Goal: Transaction & Acquisition: Purchase product/service

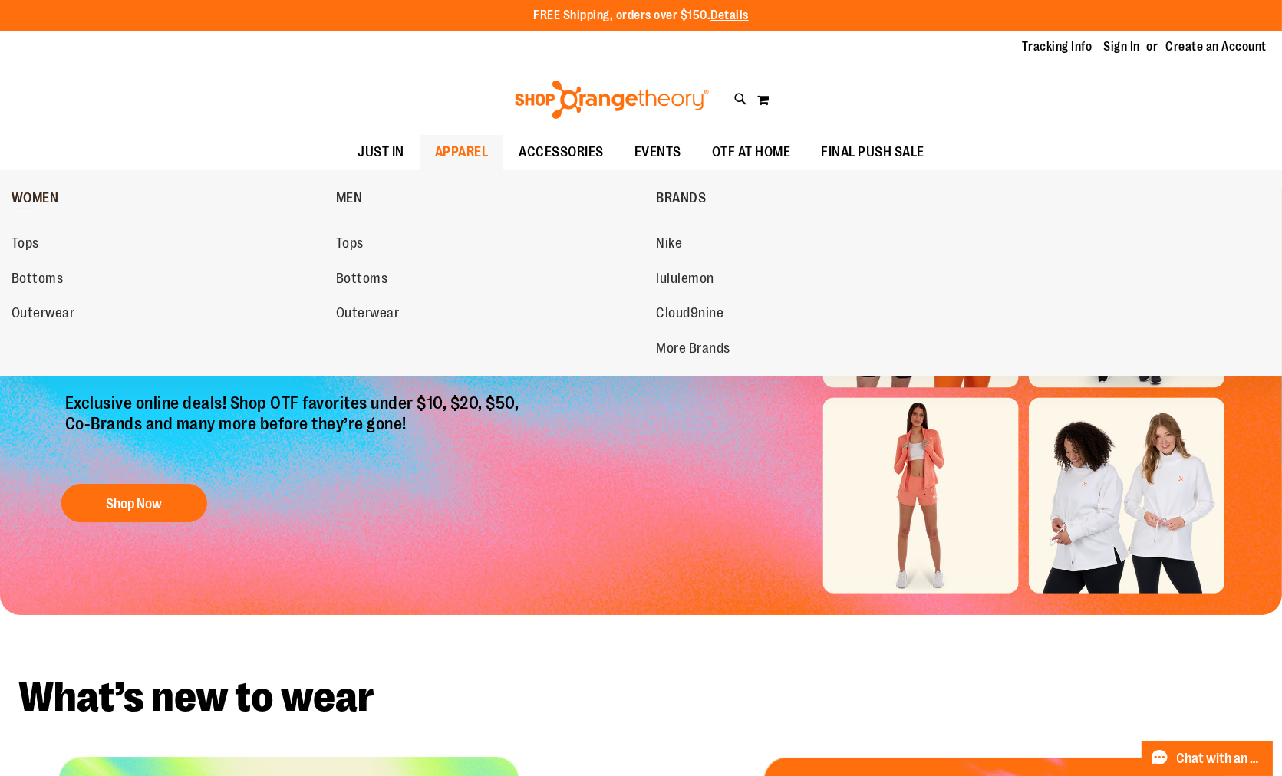
type input "**********"
click at [36, 190] on span "WOMEN" at bounding box center [36, 199] width 48 height 19
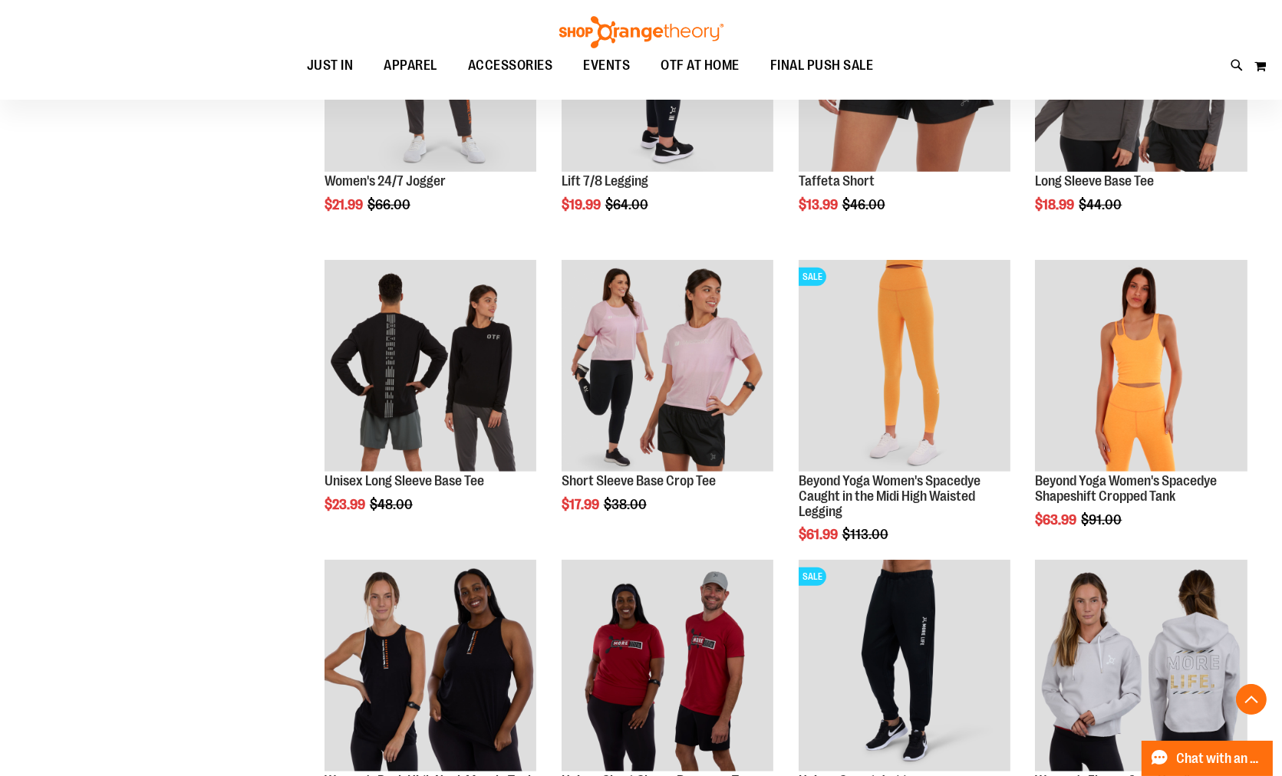
scroll to position [1278, 0]
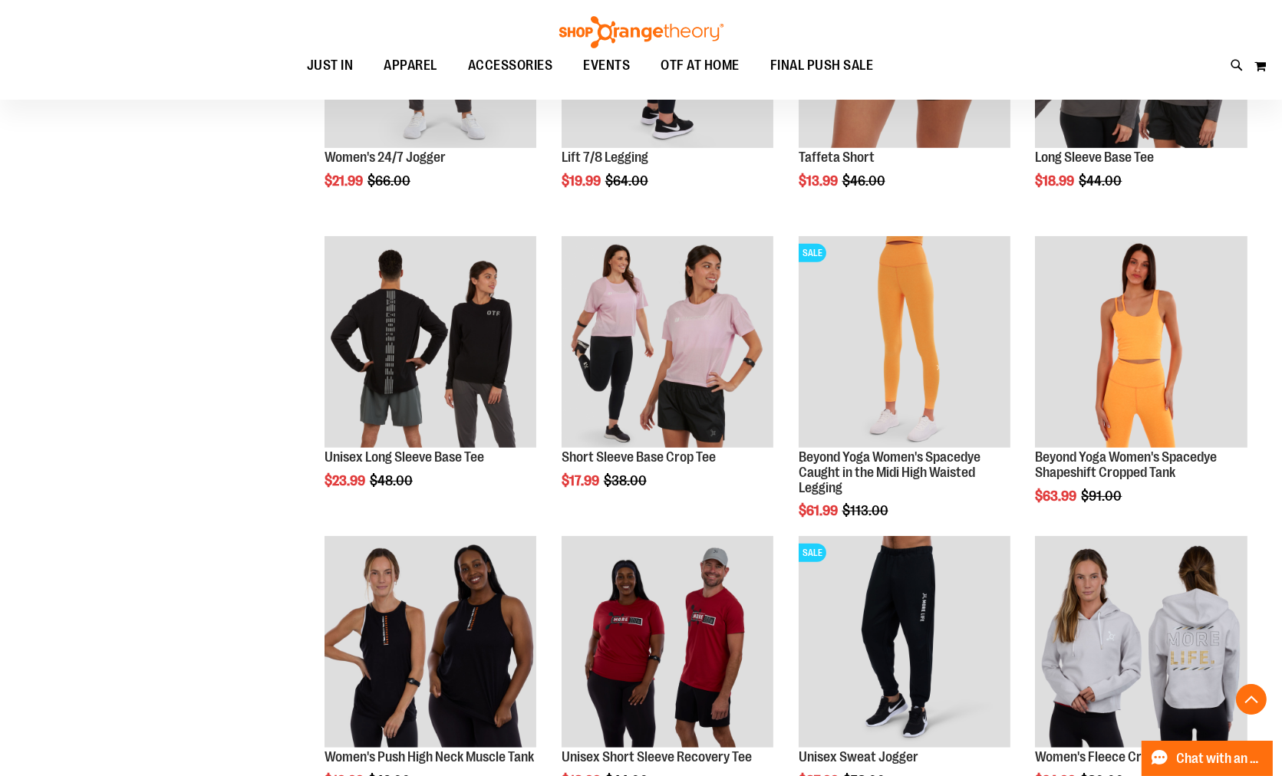
type input "**********"
drag, startPoint x: 1269, startPoint y: 335, endPoint x: 1276, endPoint y: 255, distance: 80.0
click at [1278, 253] on main "**********" at bounding box center [641, 378] width 1282 height 2899
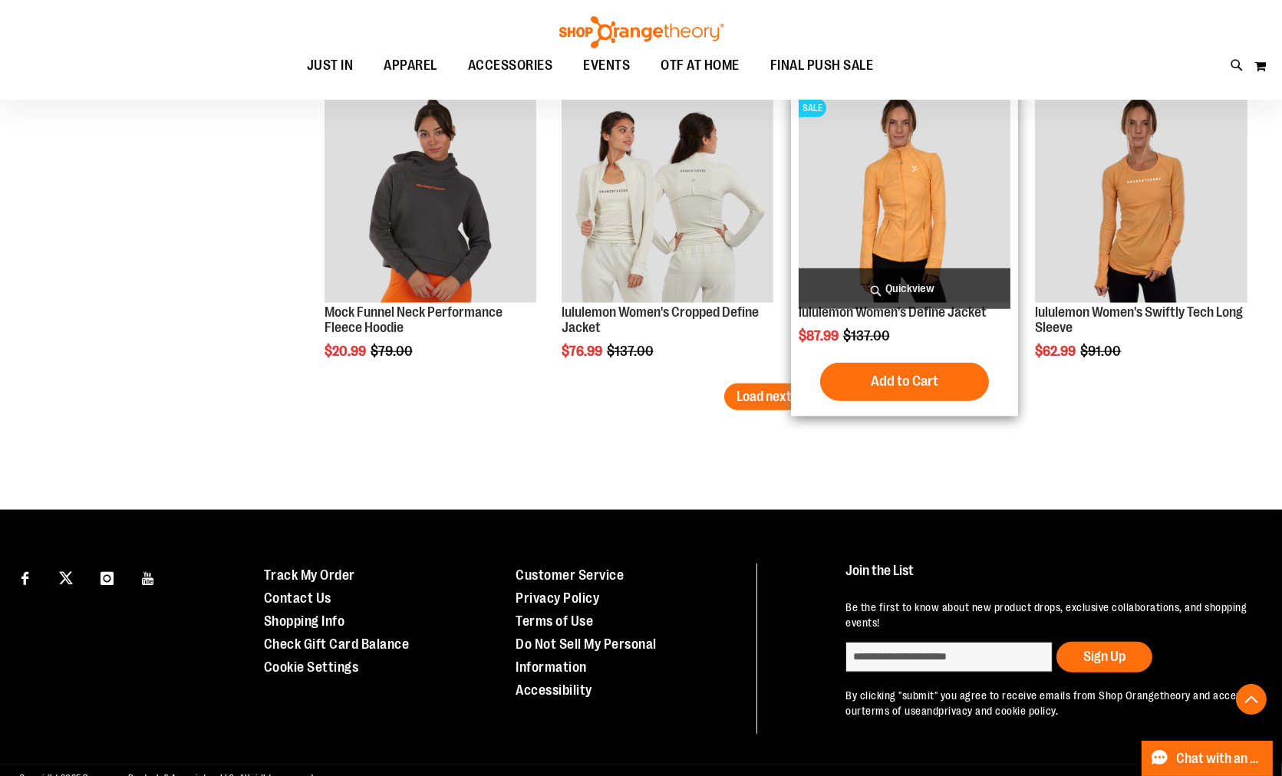
scroll to position [2658, 0]
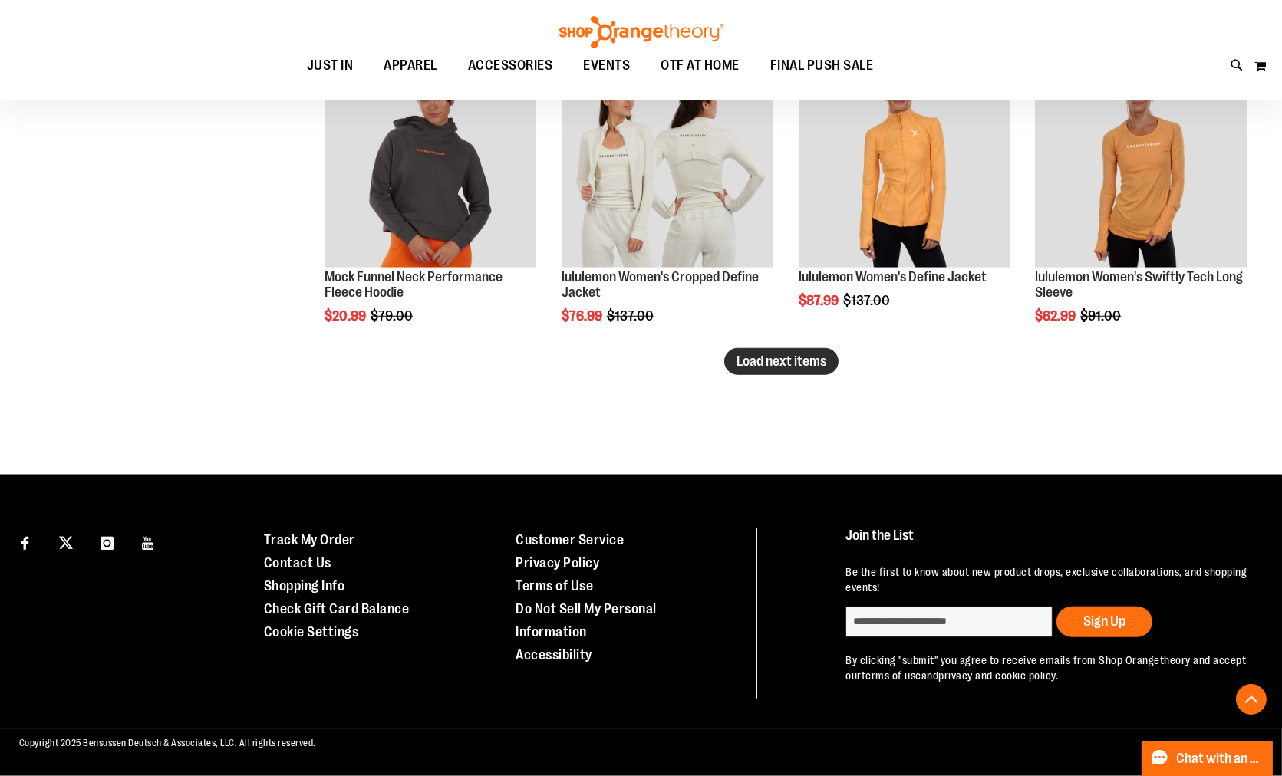
click at [765, 357] on span "Load next items" at bounding box center [781, 361] width 90 height 15
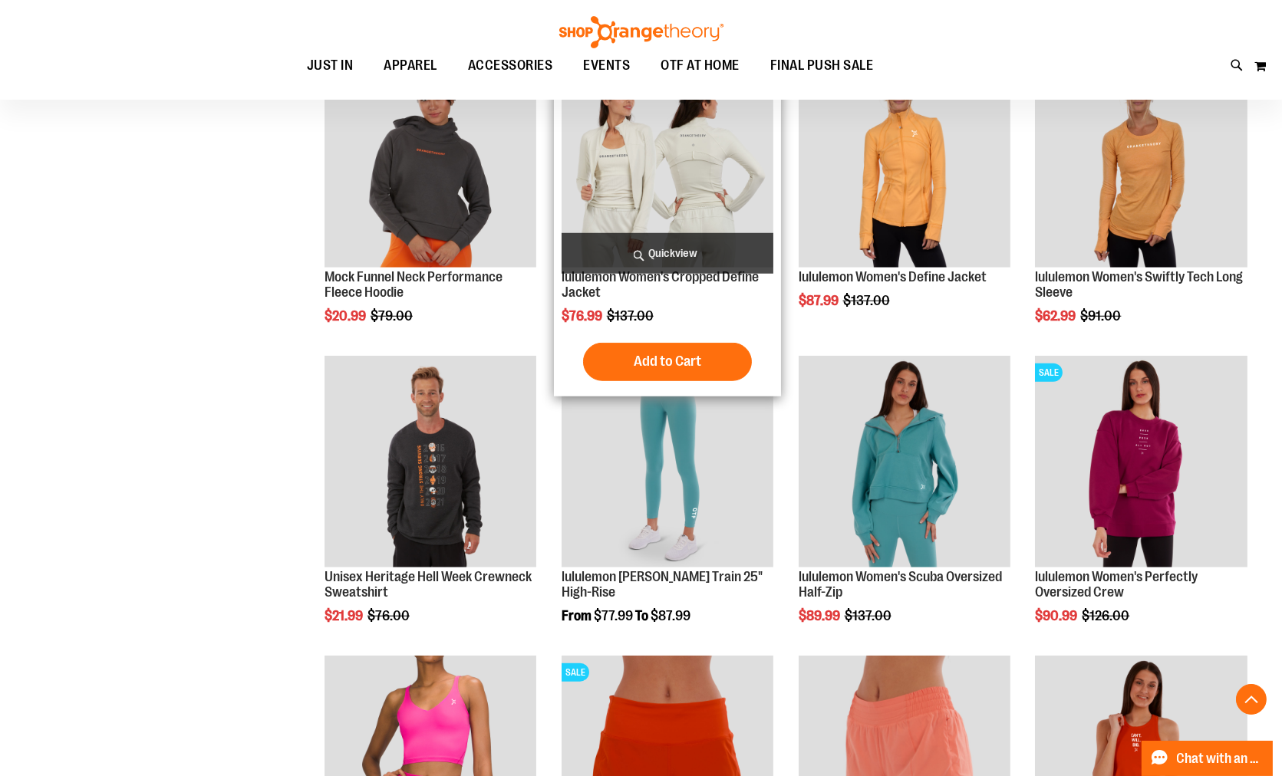
scroll to position [2403, 0]
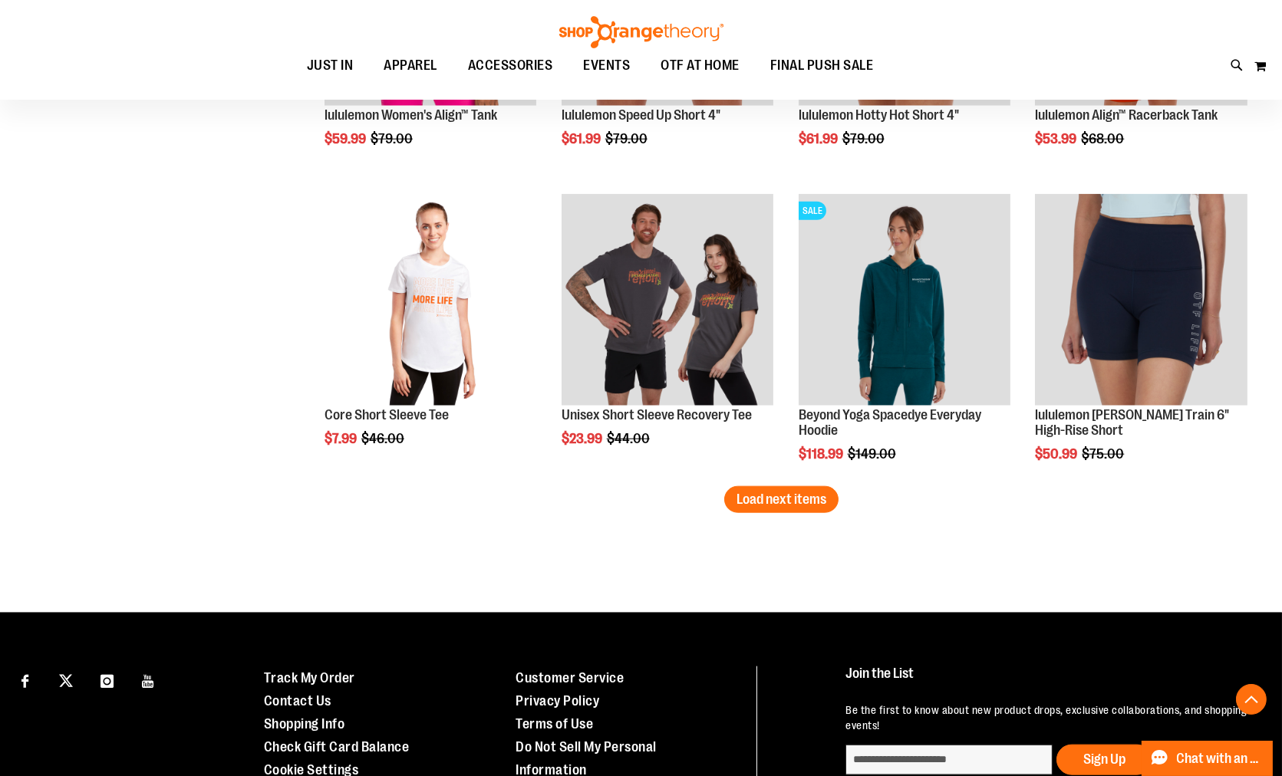
scroll to position [3425, 0]
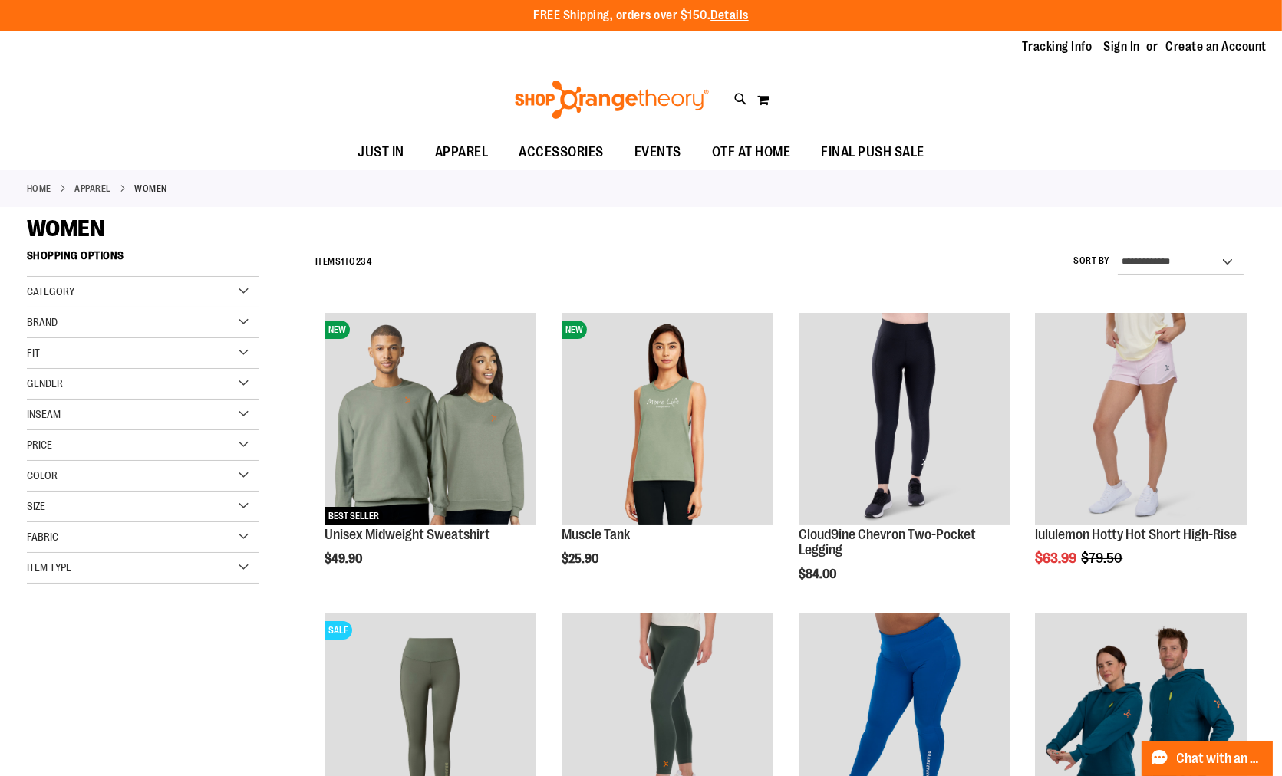
click at [1094, 258] on label "Sort By" at bounding box center [1091, 261] width 37 height 13
click at [1118, 258] on select "**********" at bounding box center [1181, 262] width 126 height 25
click at [1141, 270] on select "**********" at bounding box center [1181, 262] width 126 height 25
click at [968, 216] on div "WOMEN" at bounding box center [641, 229] width 1228 height 28
click at [357, 147] on span "JUST IN" at bounding box center [380, 152] width 47 height 35
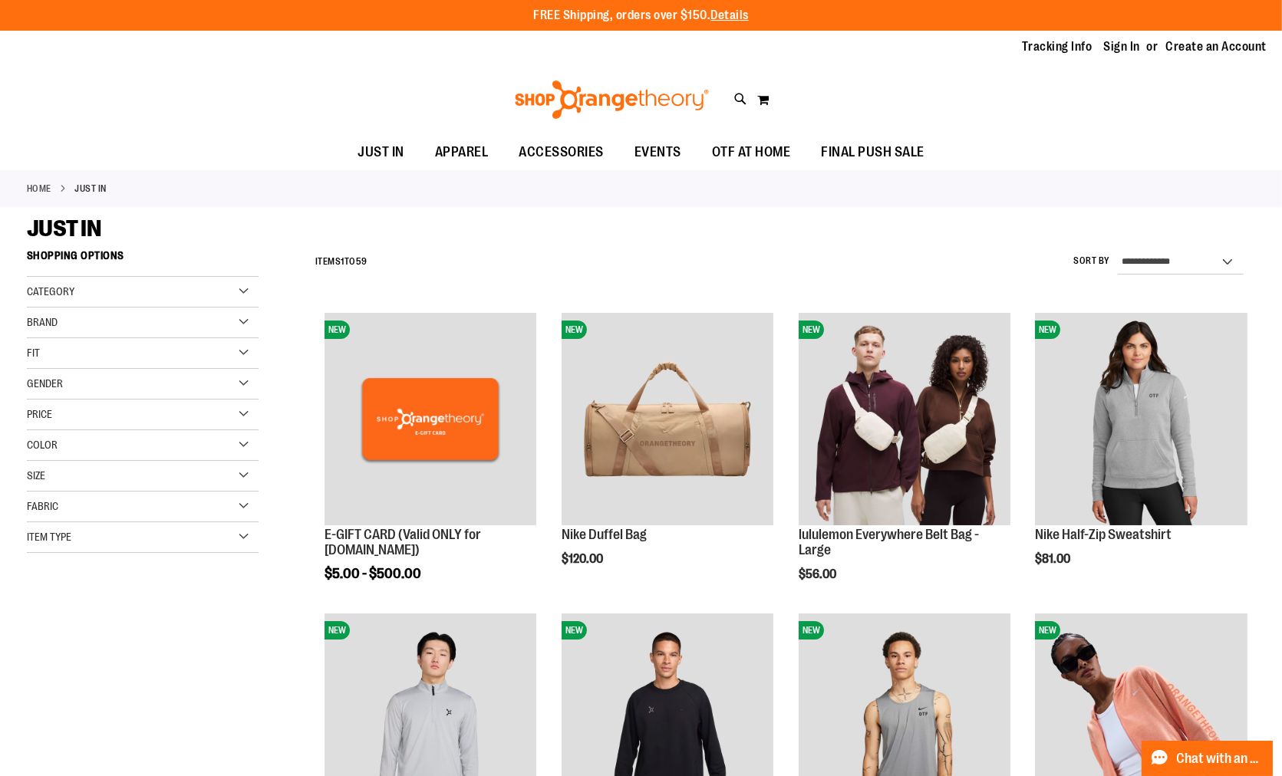
type input "**********"
click at [65, 321] on div "Brand" at bounding box center [143, 323] width 232 height 31
click at [75, 372] on link "lululemon" at bounding box center [134, 370] width 222 height 16
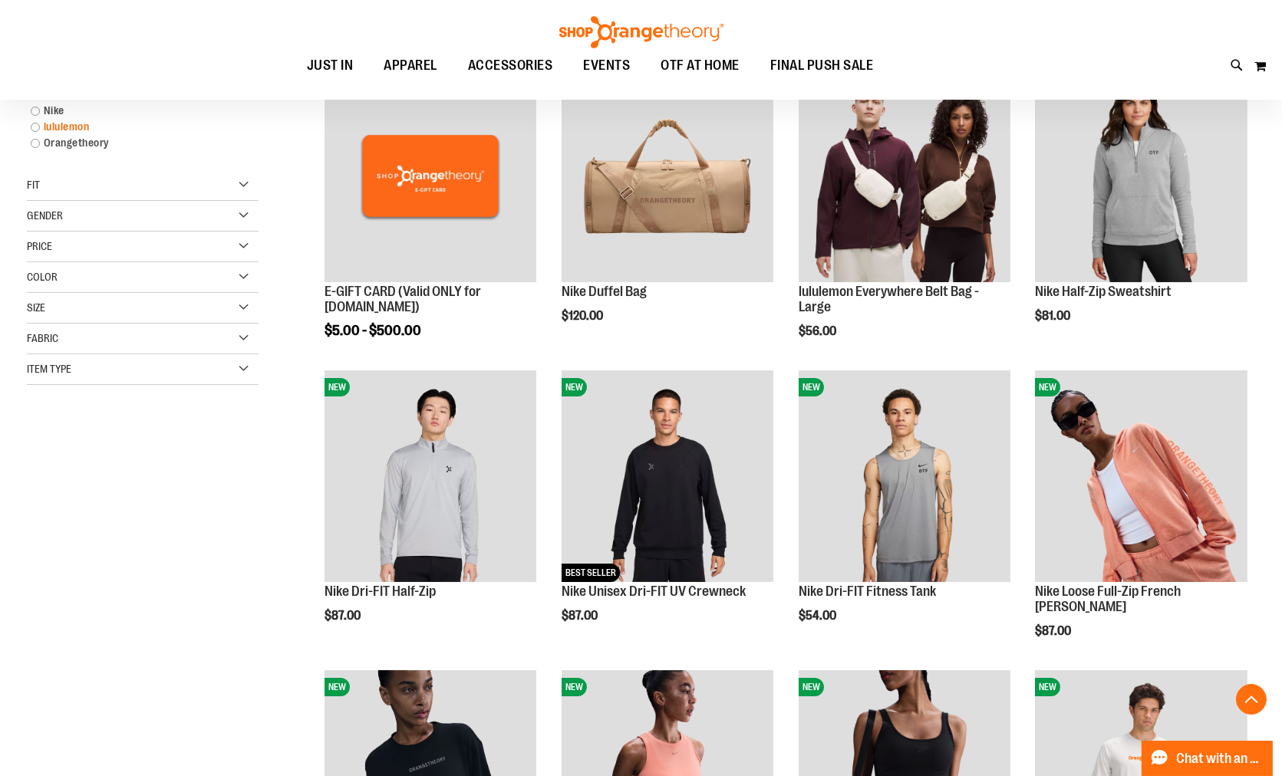
click at [33, 125] on link "lululemon" at bounding box center [134, 127] width 222 height 16
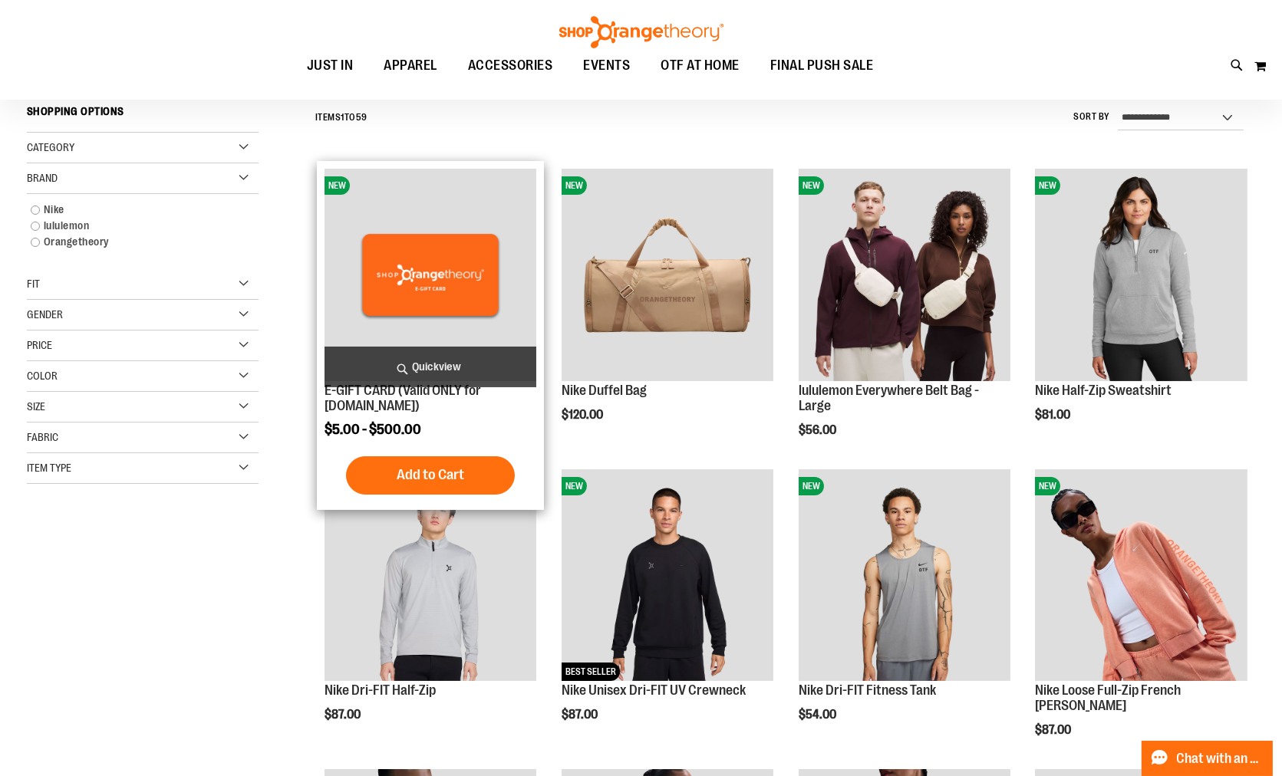
scroll to position [143, 0]
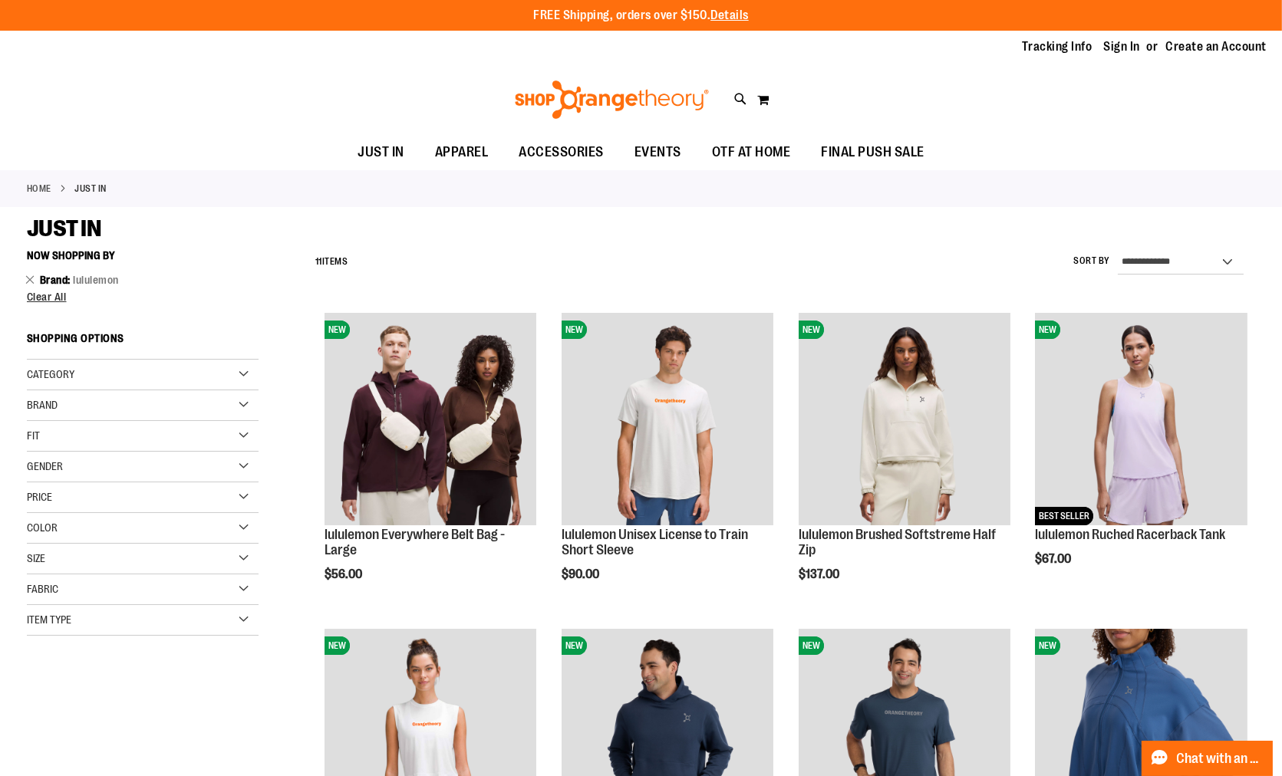
click at [87, 413] on div "Brand" at bounding box center [143, 405] width 232 height 31
click at [51, 189] on link "Home" at bounding box center [39, 189] width 25 height 14
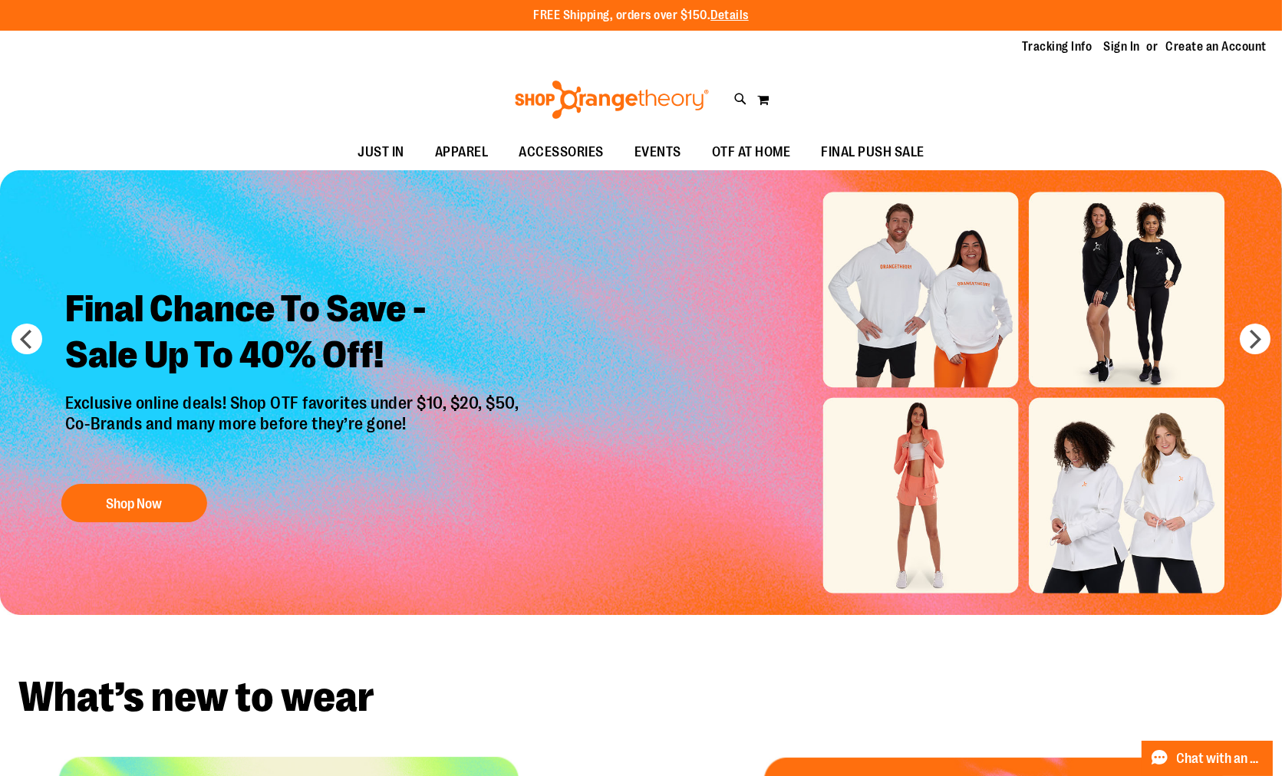
type input "**********"
click at [435, 152] on span "APPAREL" at bounding box center [462, 152] width 54 height 35
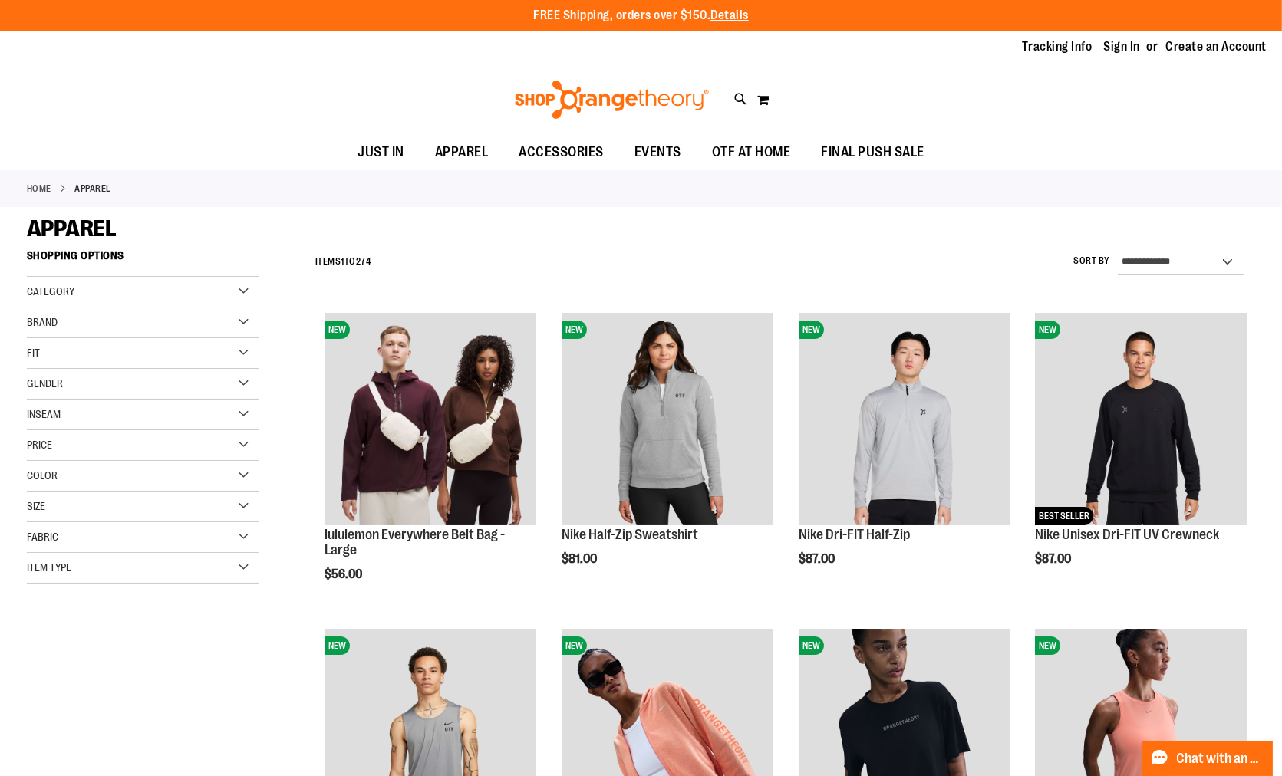
type input "**********"
click at [210, 301] on div "Category" at bounding box center [143, 292] width 232 height 31
click at [38, 400] on span "Brand" at bounding box center [42, 397] width 31 height 12
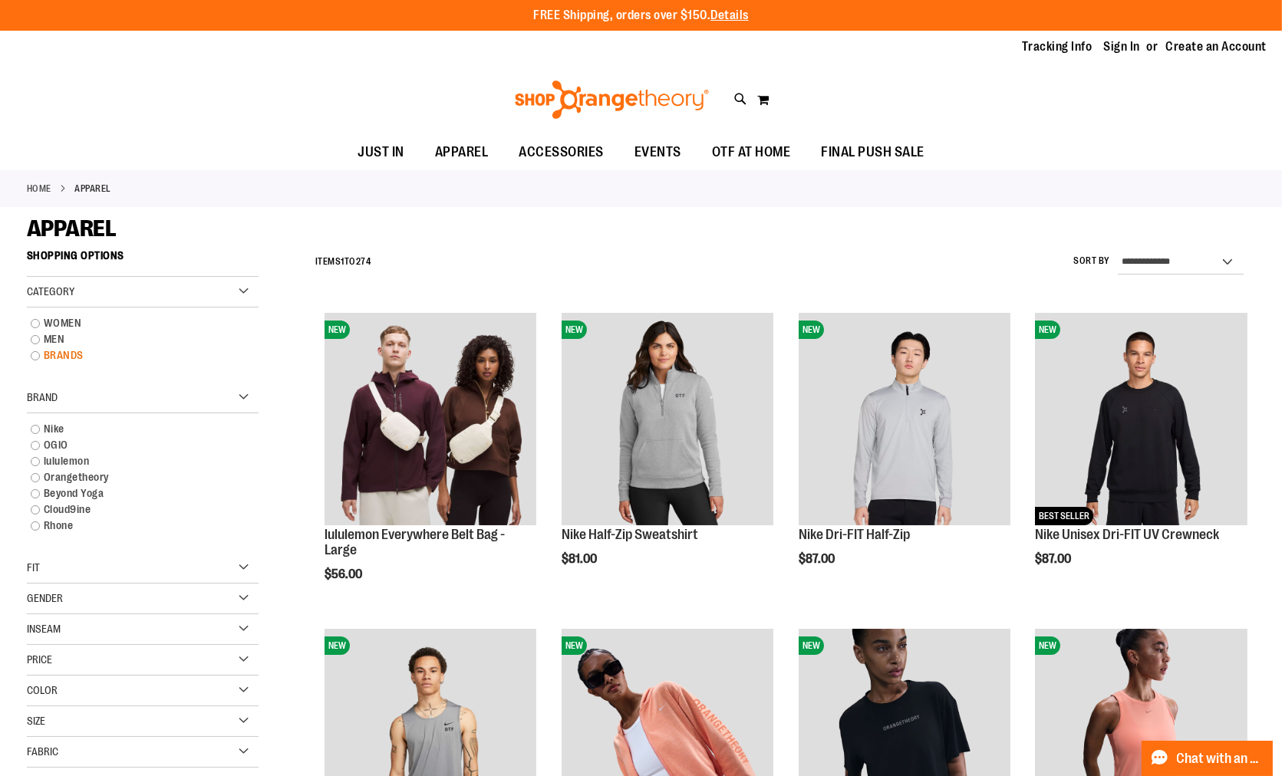
click at [66, 359] on link "BRANDS" at bounding box center [134, 355] width 222 height 16
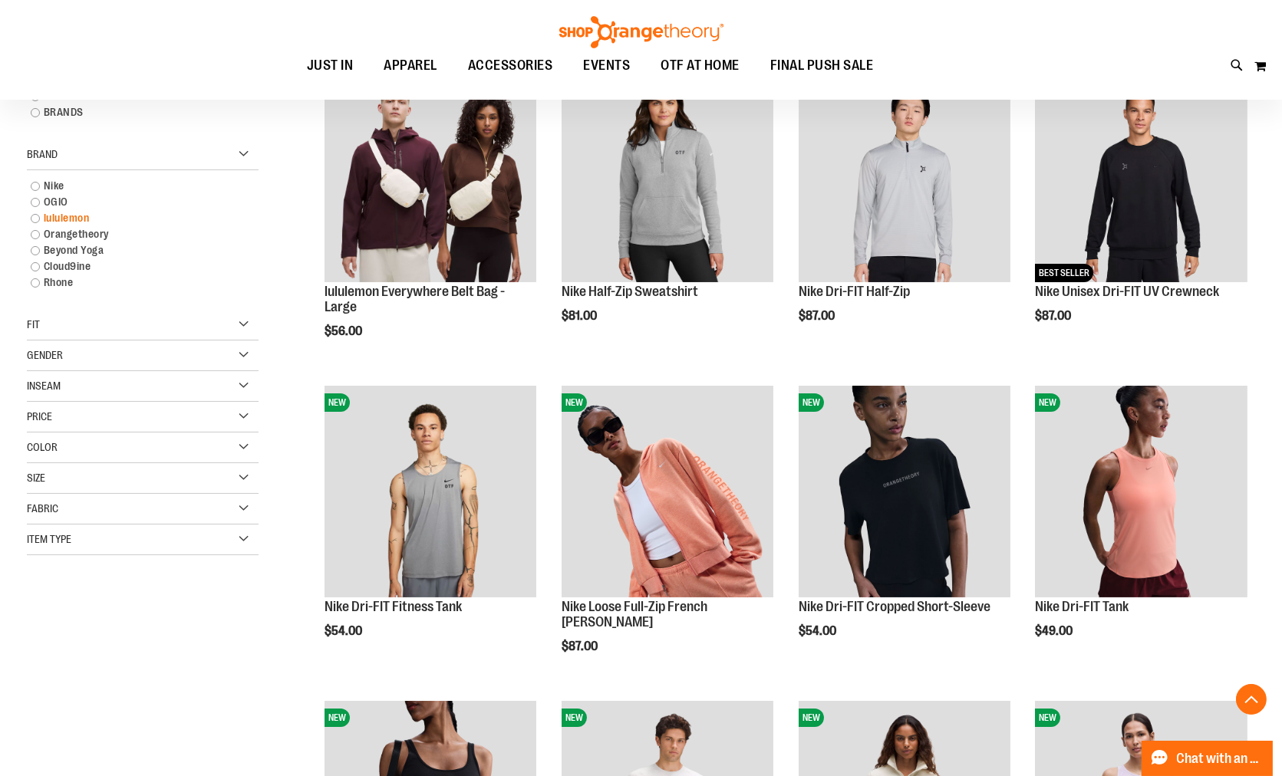
click at [74, 221] on link "lululemon" at bounding box center [134, 218] width 222 height 16
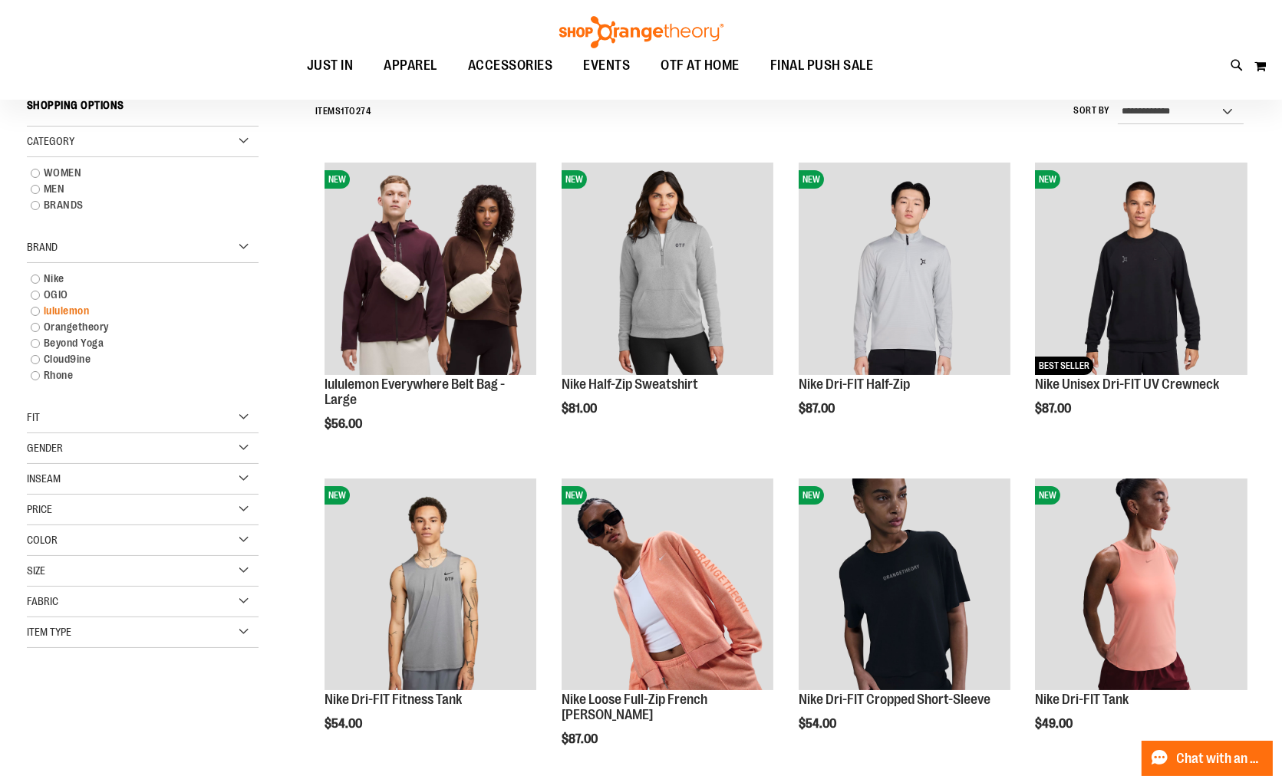
scroll to position [143, 0]
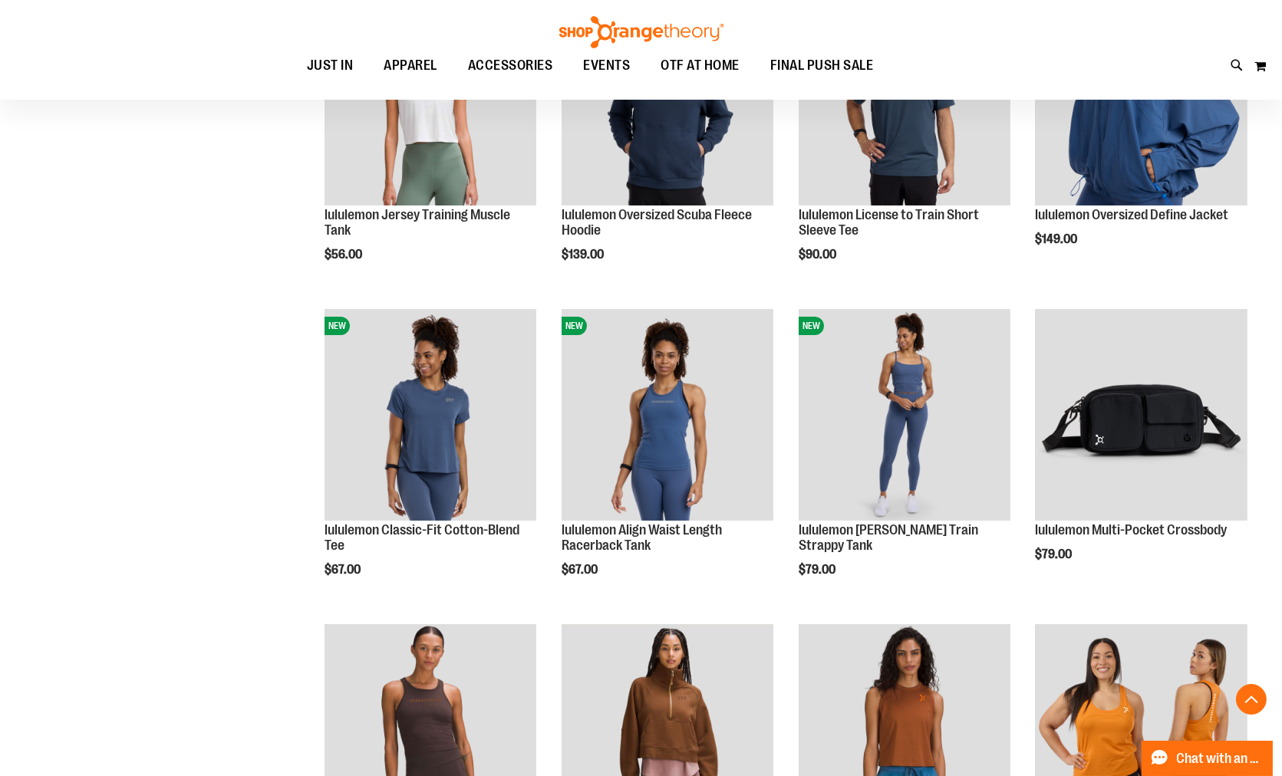
scroll to position [891, 0]
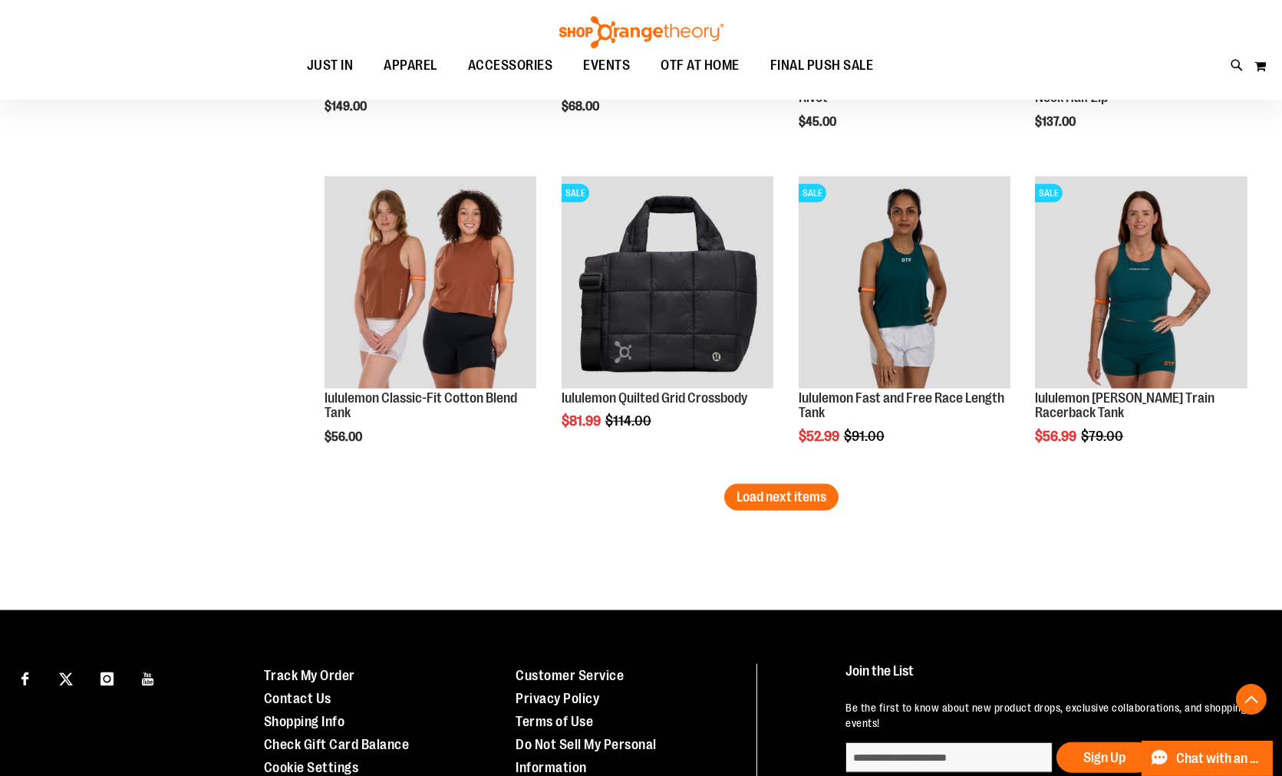
scroll to position [2681, 0]
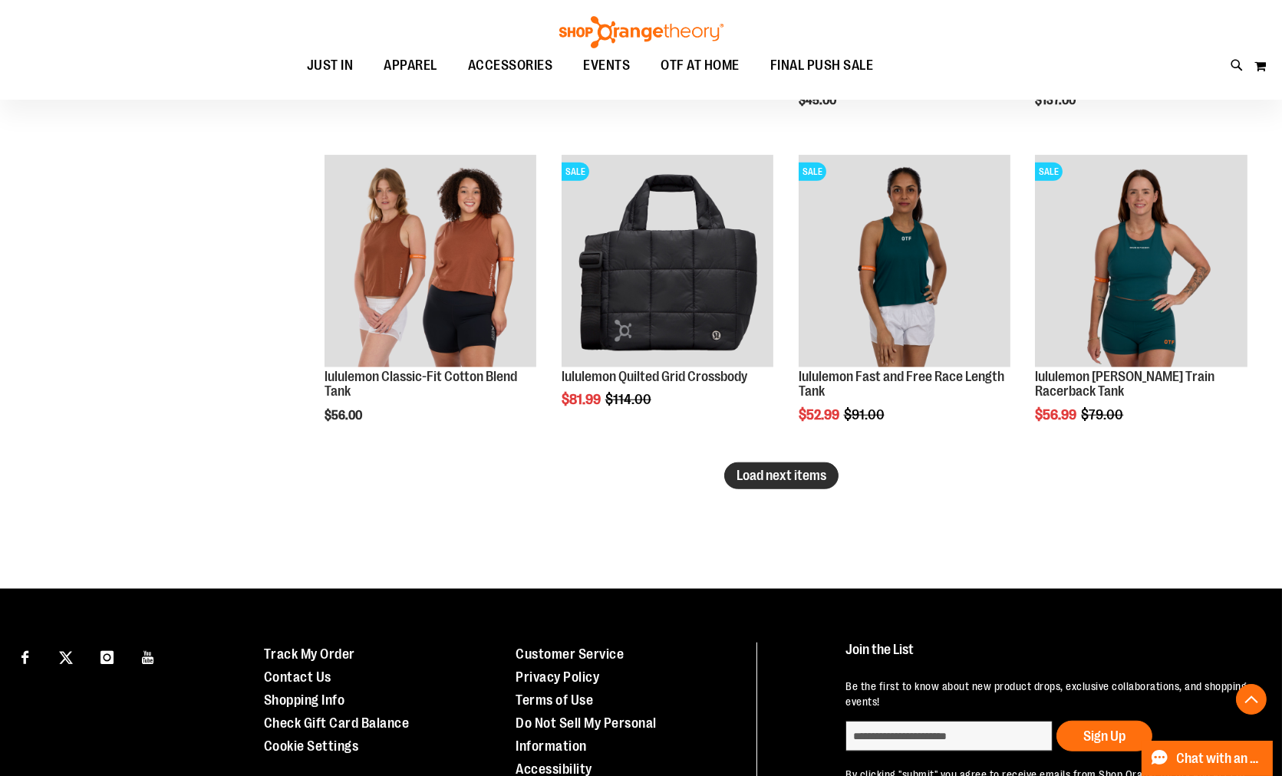
click at [765, 484] on button "Load next items" at bounding box center [781, 476] width 114 height 27
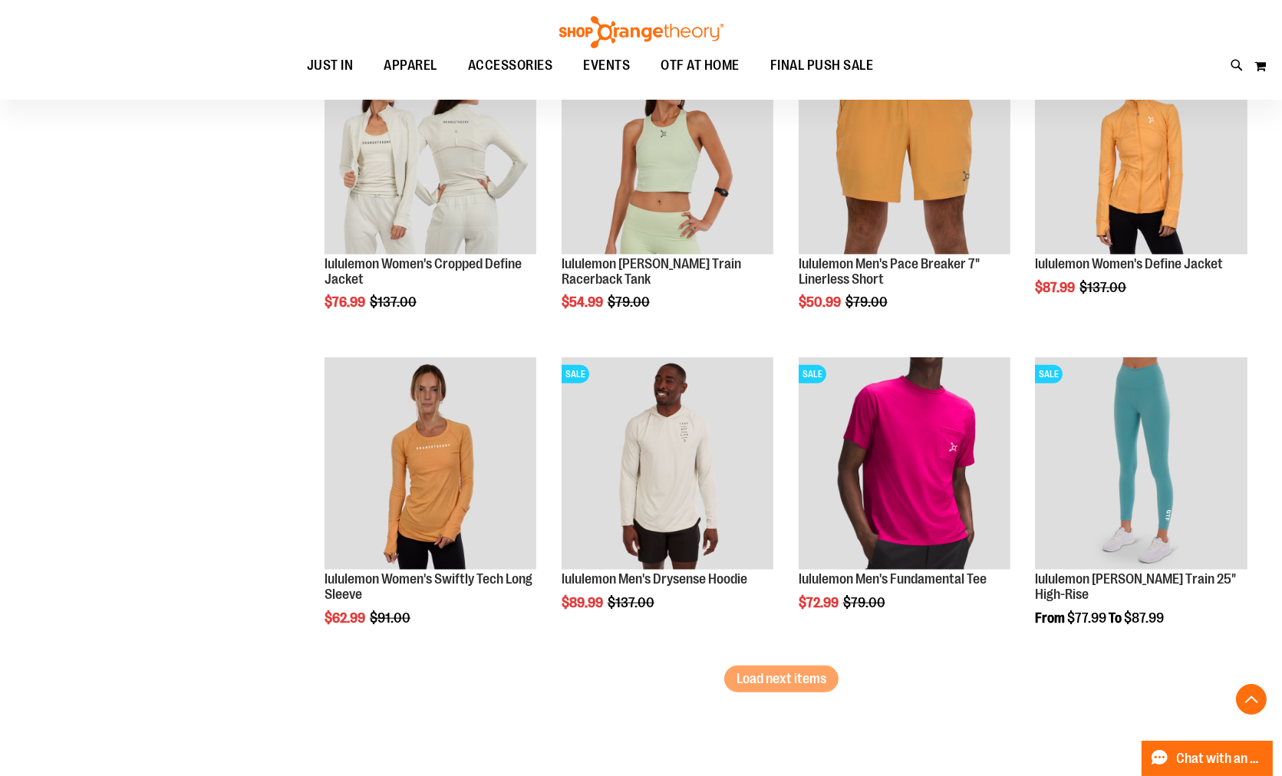
scroll to position [3448, 0]
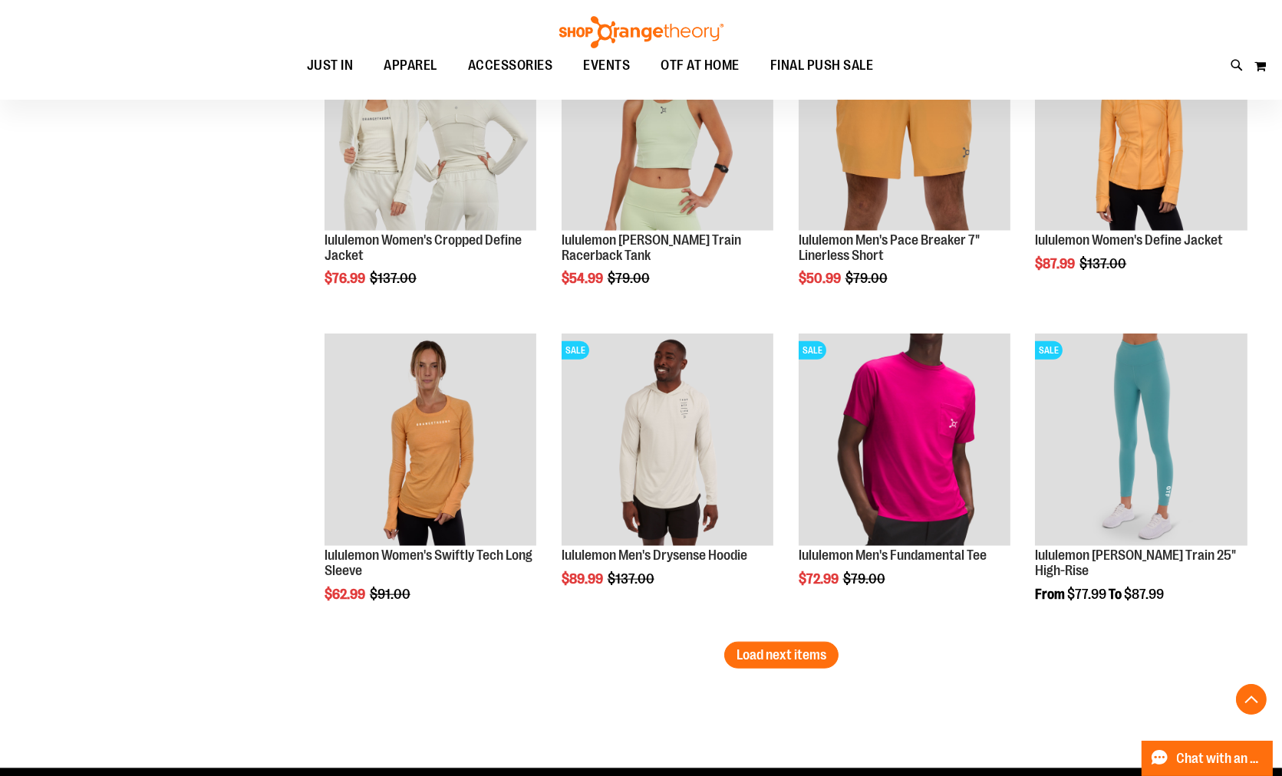
drag, startPoint x: 1239, startPoint y: 551, endPoint x: 918, endPoint y: 694, distance: 351.2
click at [930, 693] on div "Page You're currently reading page 1 Page 2 Page 3 Page 4 Page 5" at bounding box center [781, 699] width 947 height 15
click at [782, 657] on span "Load next items" at bounding box center [781, 654] width 90 height 15
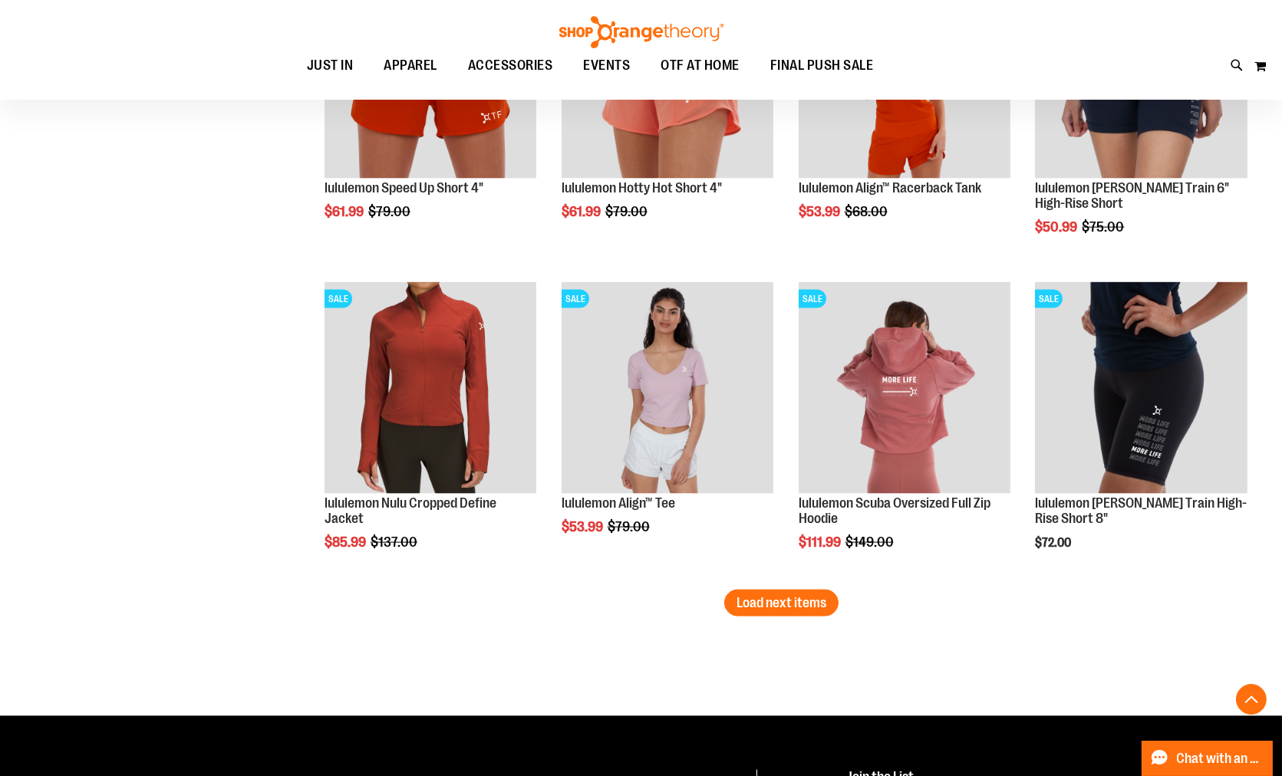
scroll to position [4470, 0]
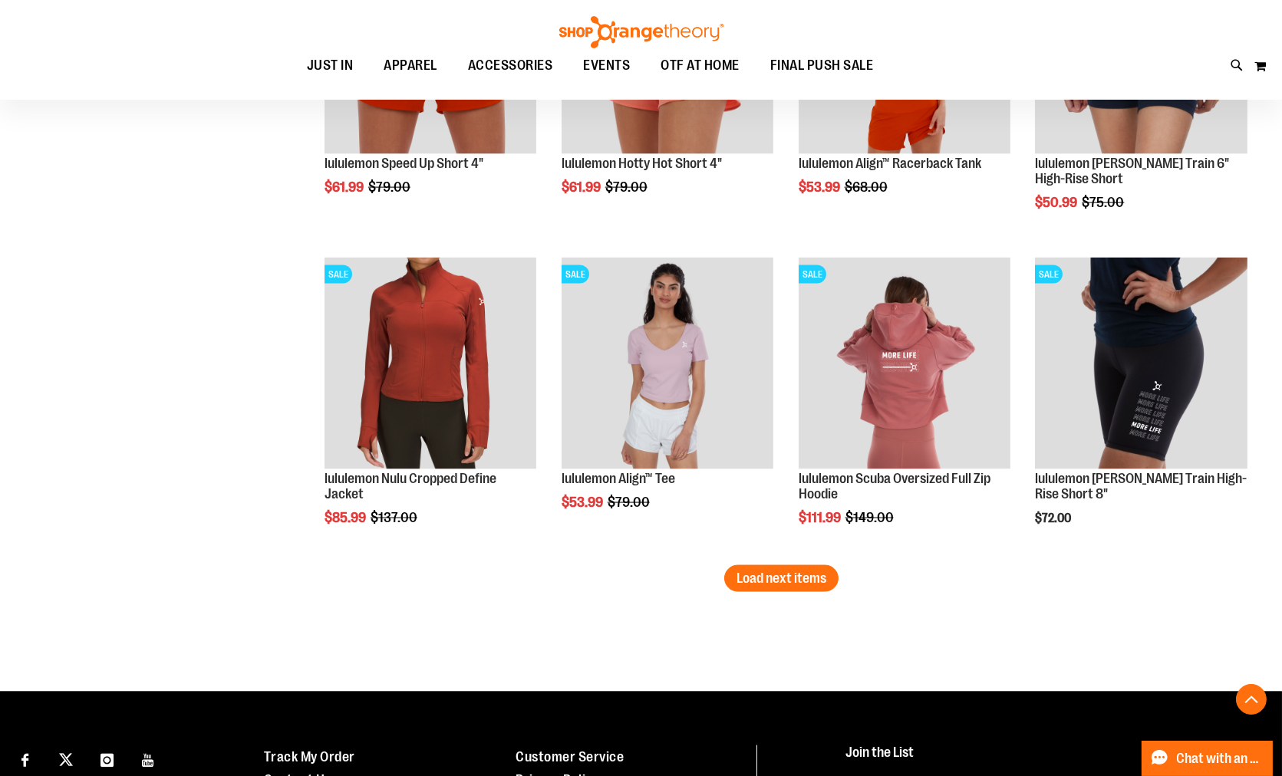
click at [812, 584] on span "Load next items" at bounding box center [781, 578] width 90 height 15
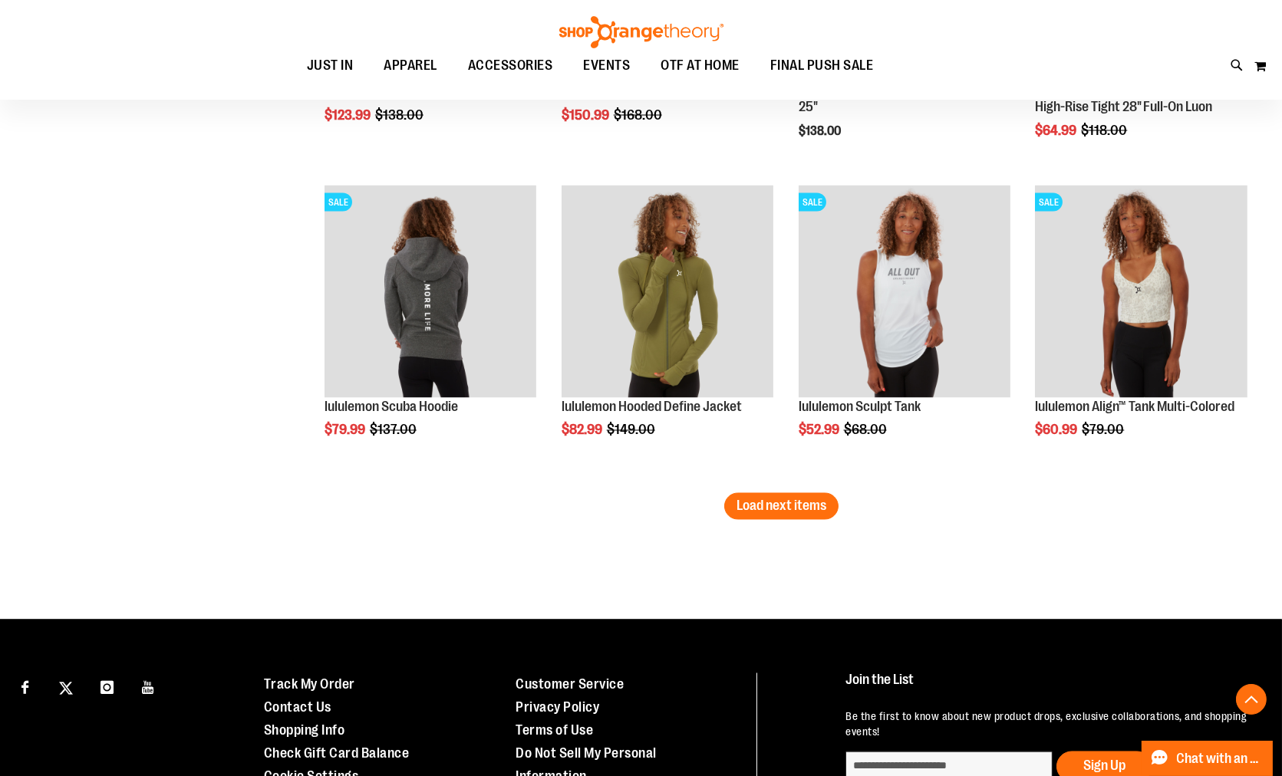
scroll to position [5493, 0]
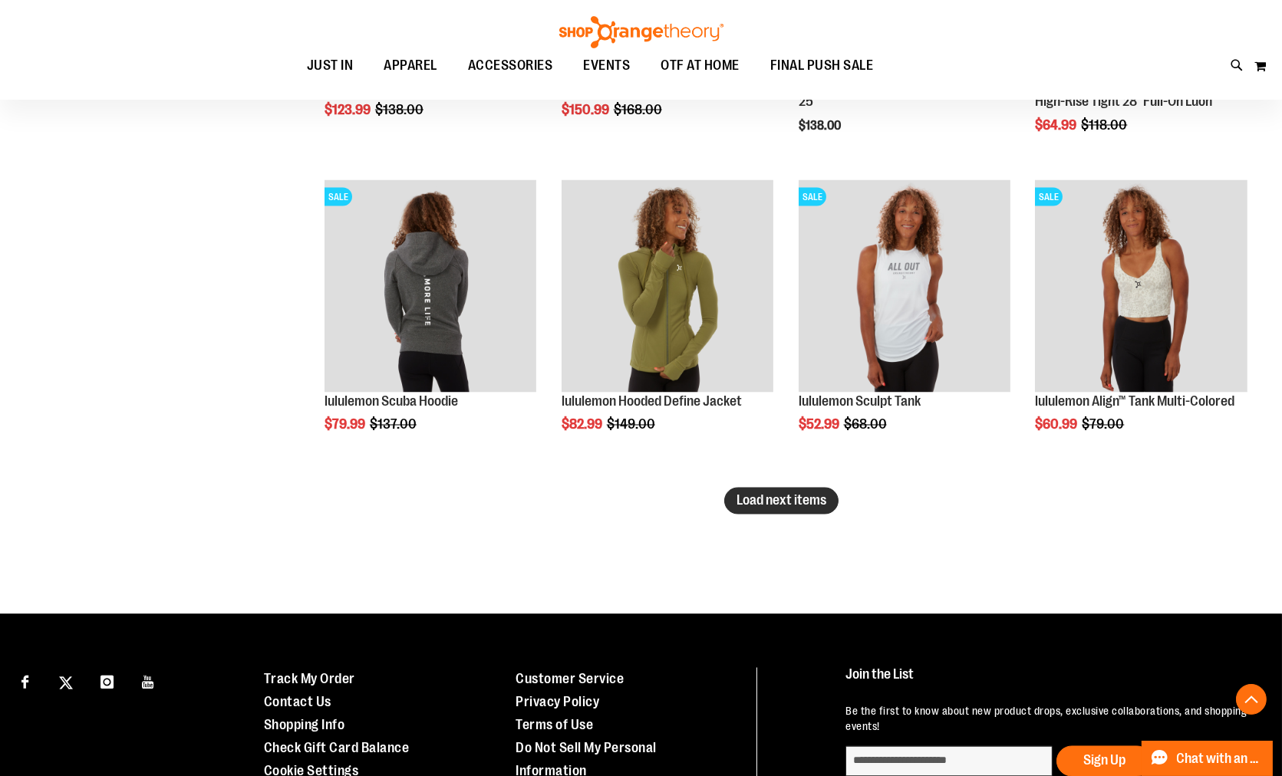
click at [806, 506] on span "Load next items" at bounding box center [781, 500] width 90 height 15
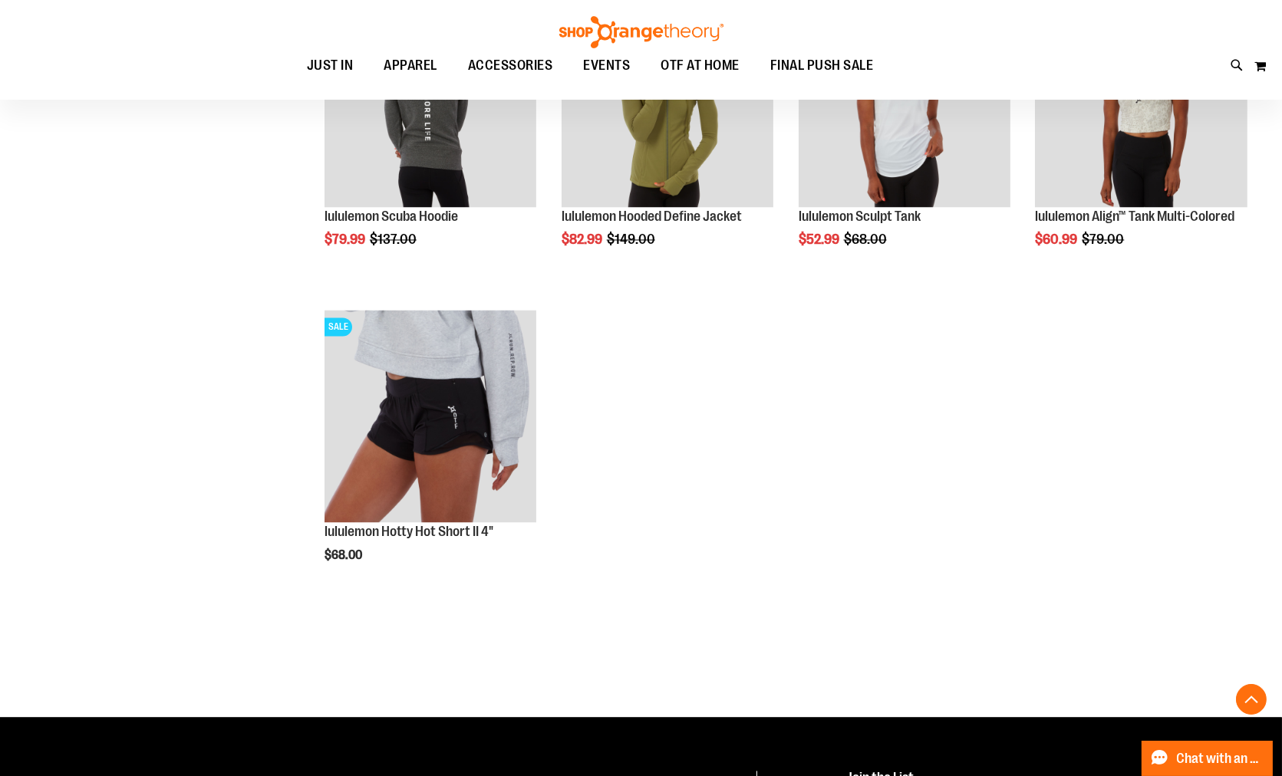
scroll to position [5665, 0]
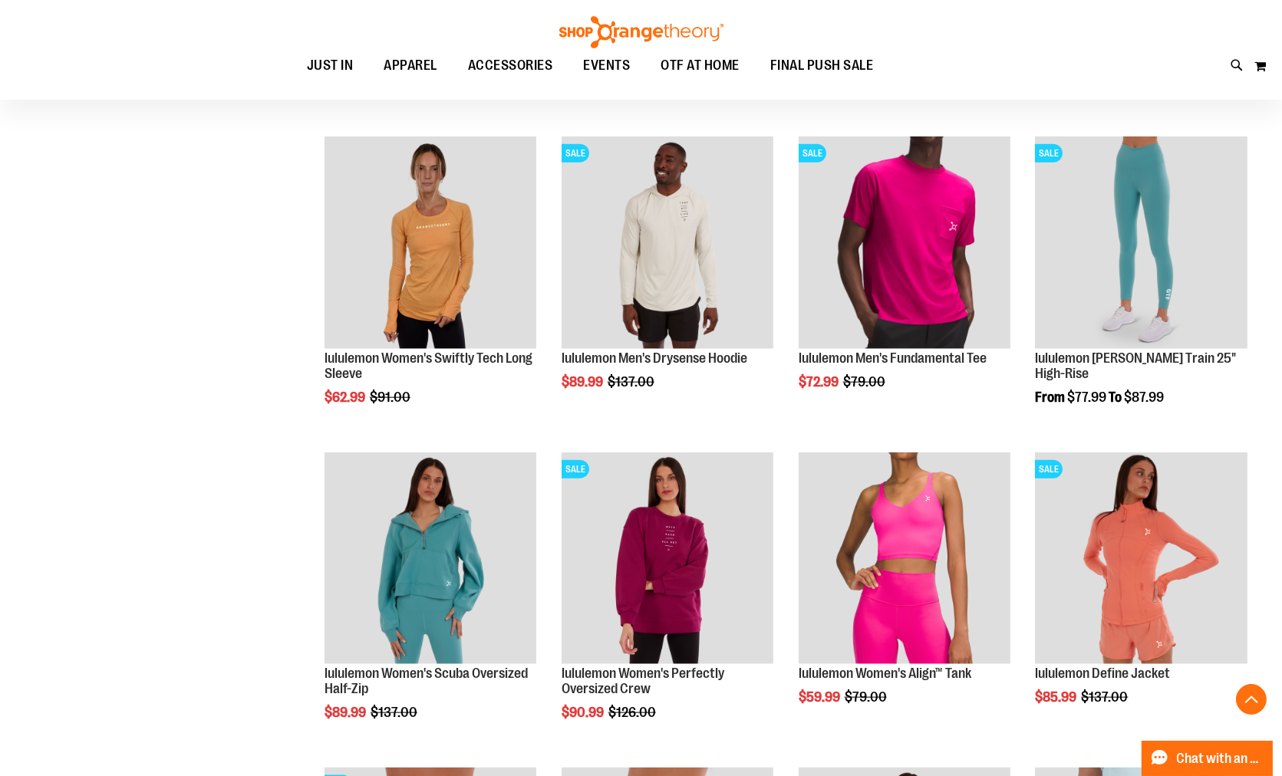
scroll to position [3620, 0]
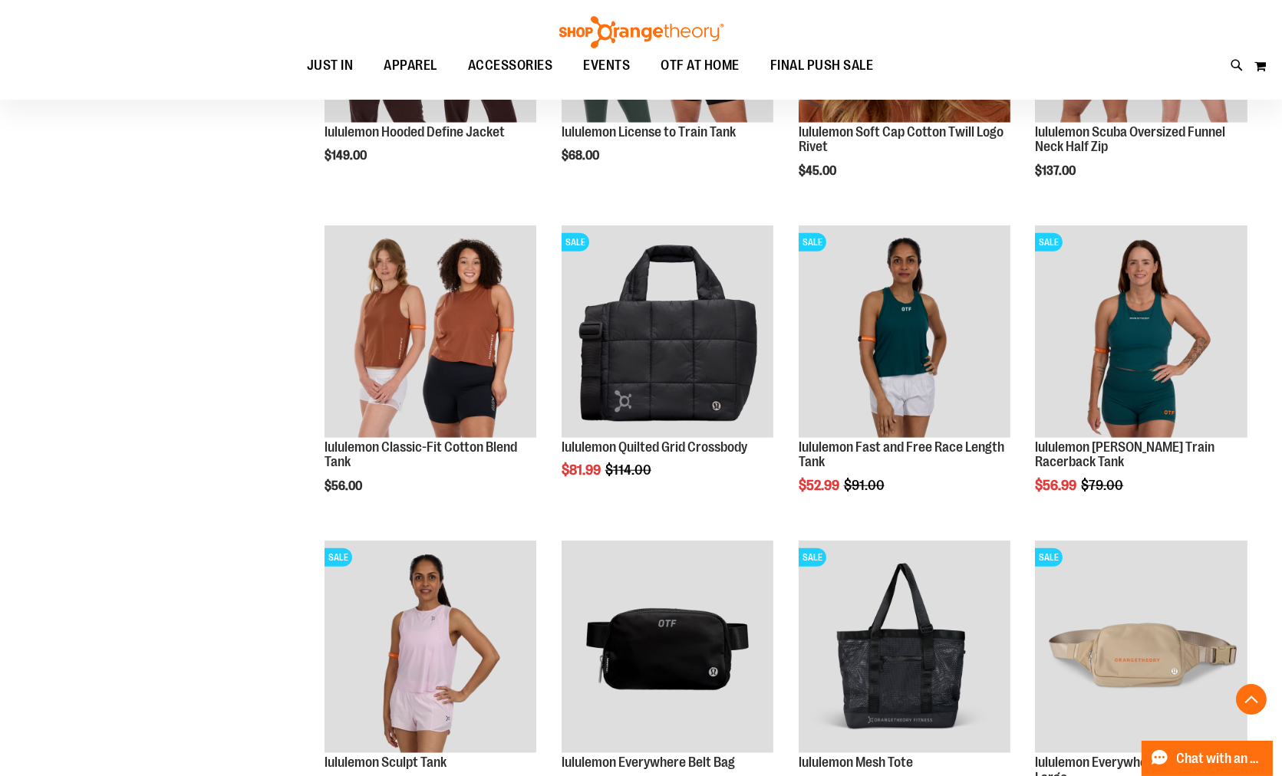
scroll to position [2597, 0]
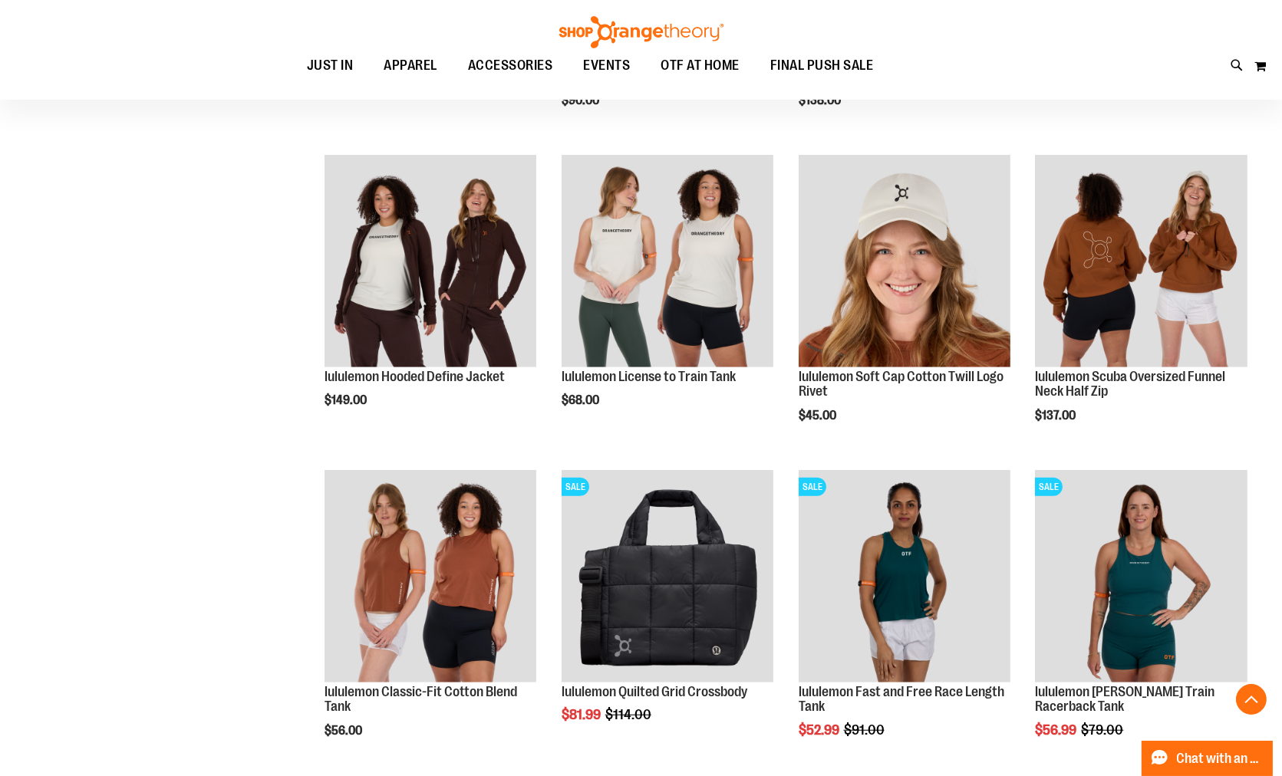
scroll to position [2342, 0]
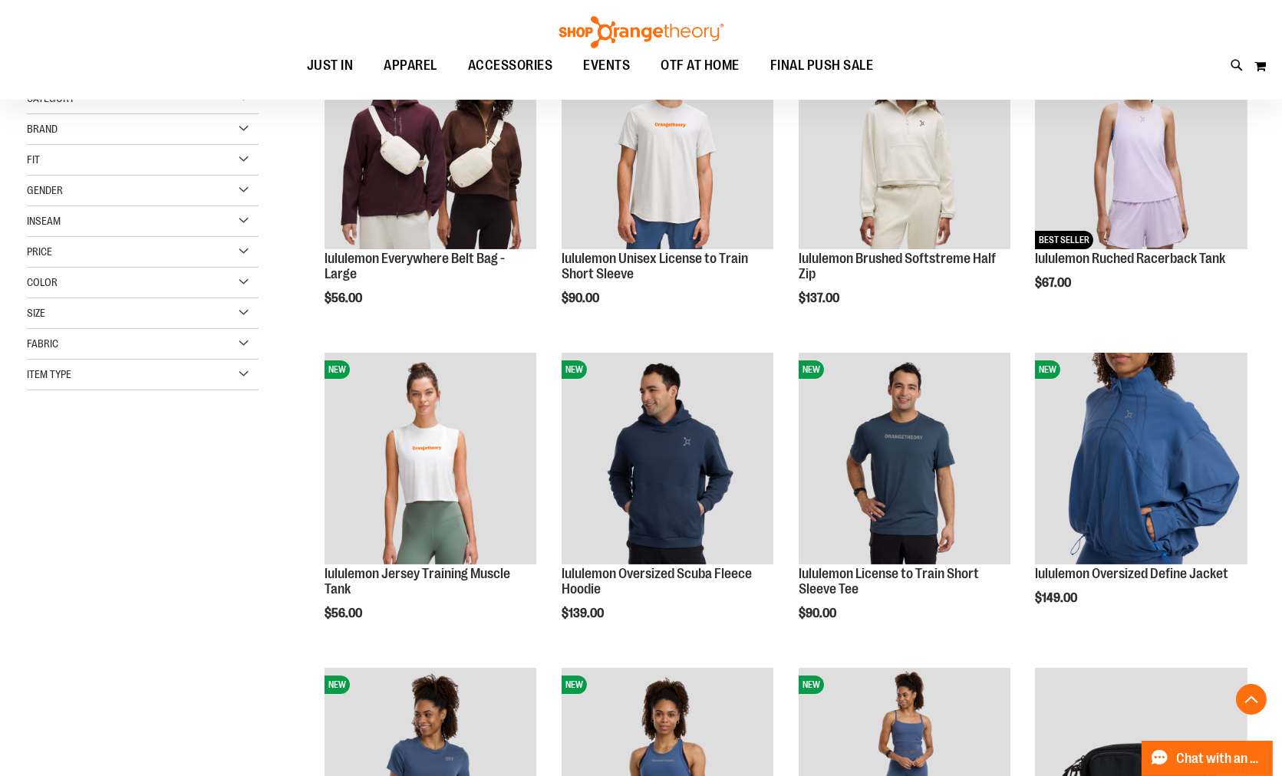
scroll to position [296, 0]
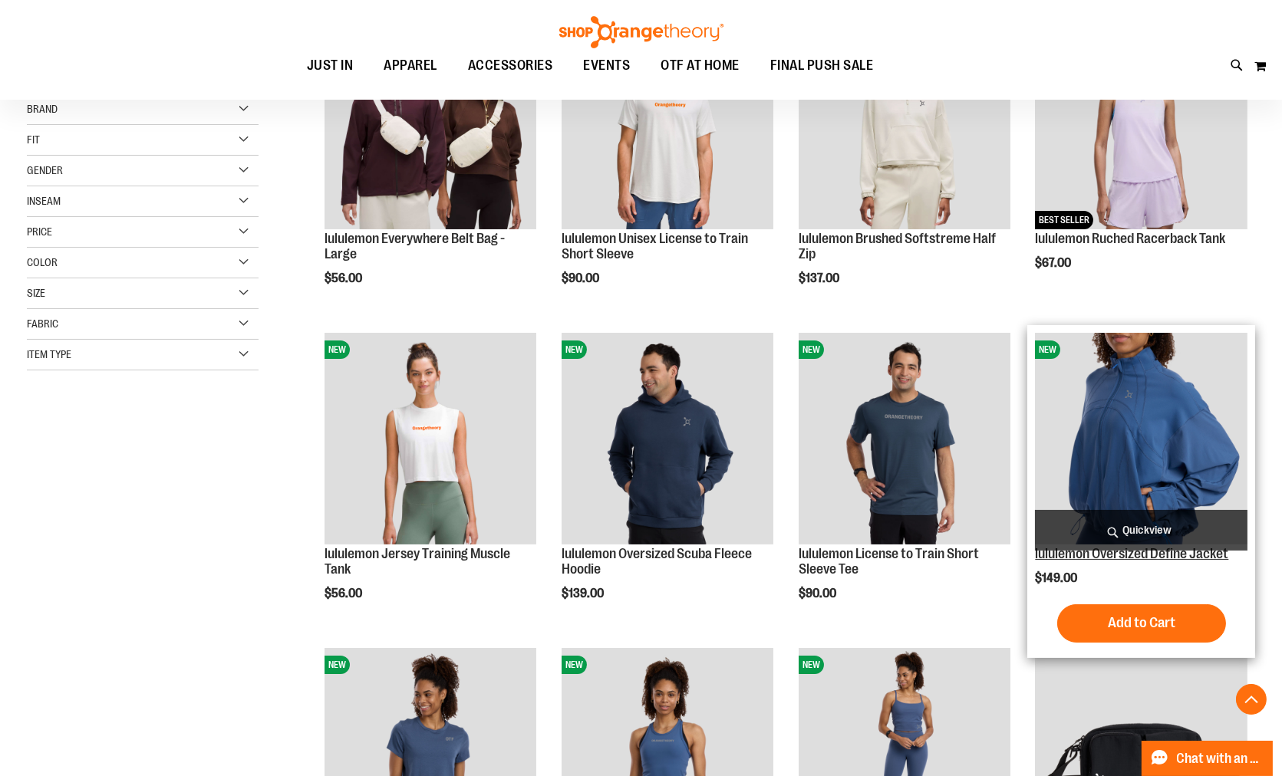
click at [1052, 560] on link "lululemon Oversized Define Jacket" at bounding box center [1131, 553] width 193 height 15
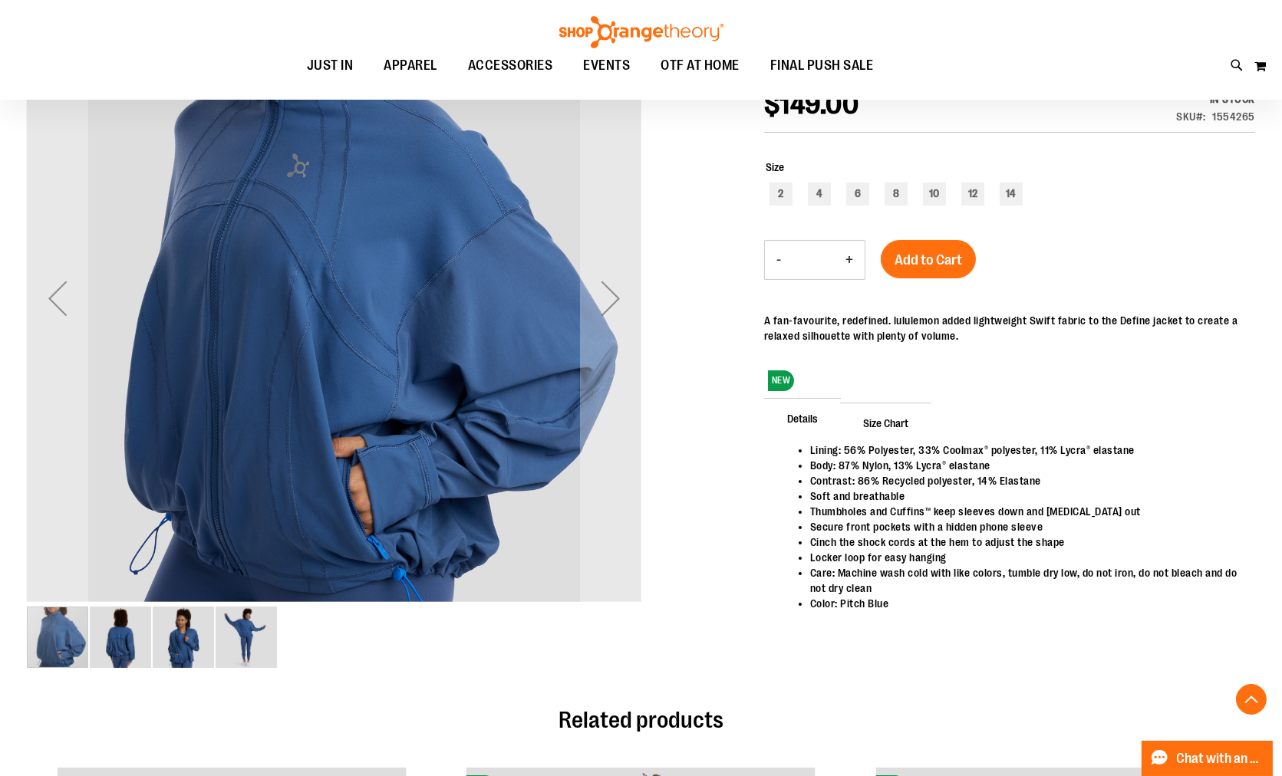
scroll to position [255, 0]
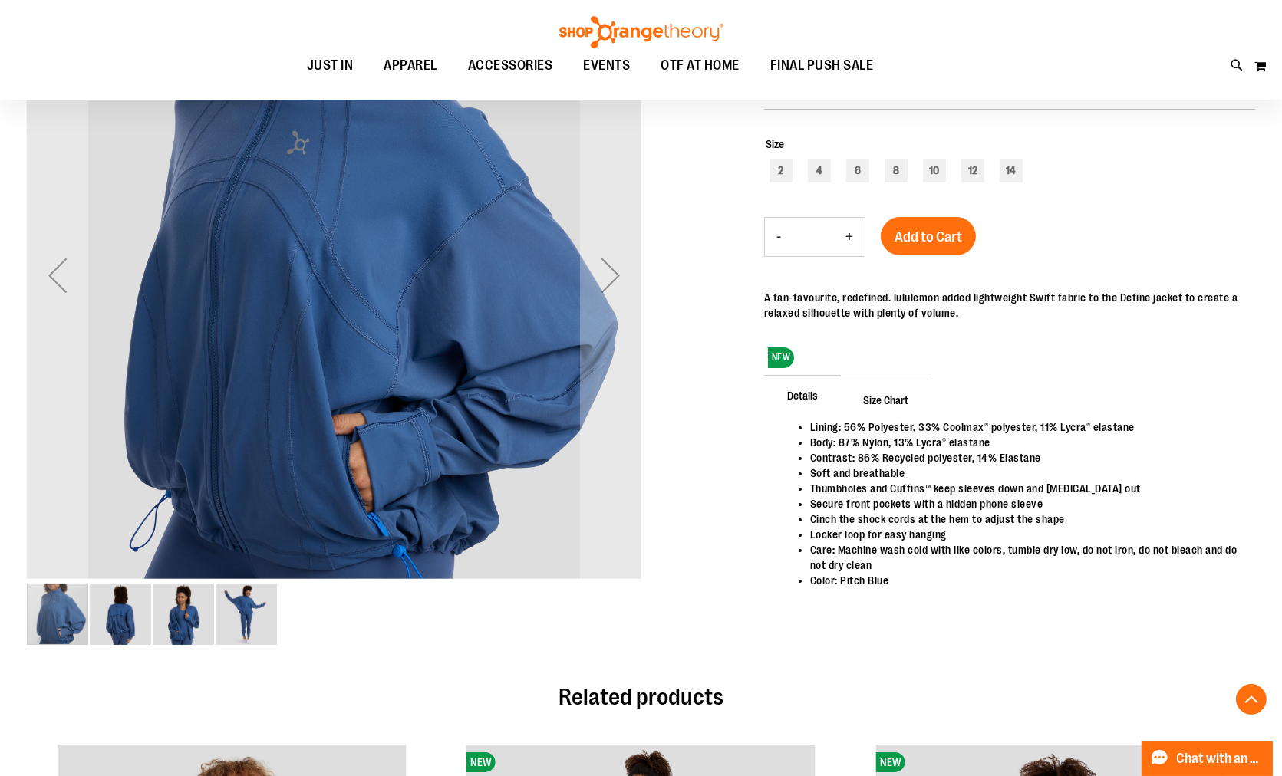
type input "**********"
click at [97, 612] on img "image 2 of 4" at bounding box center [120, 614] width 61 height 61
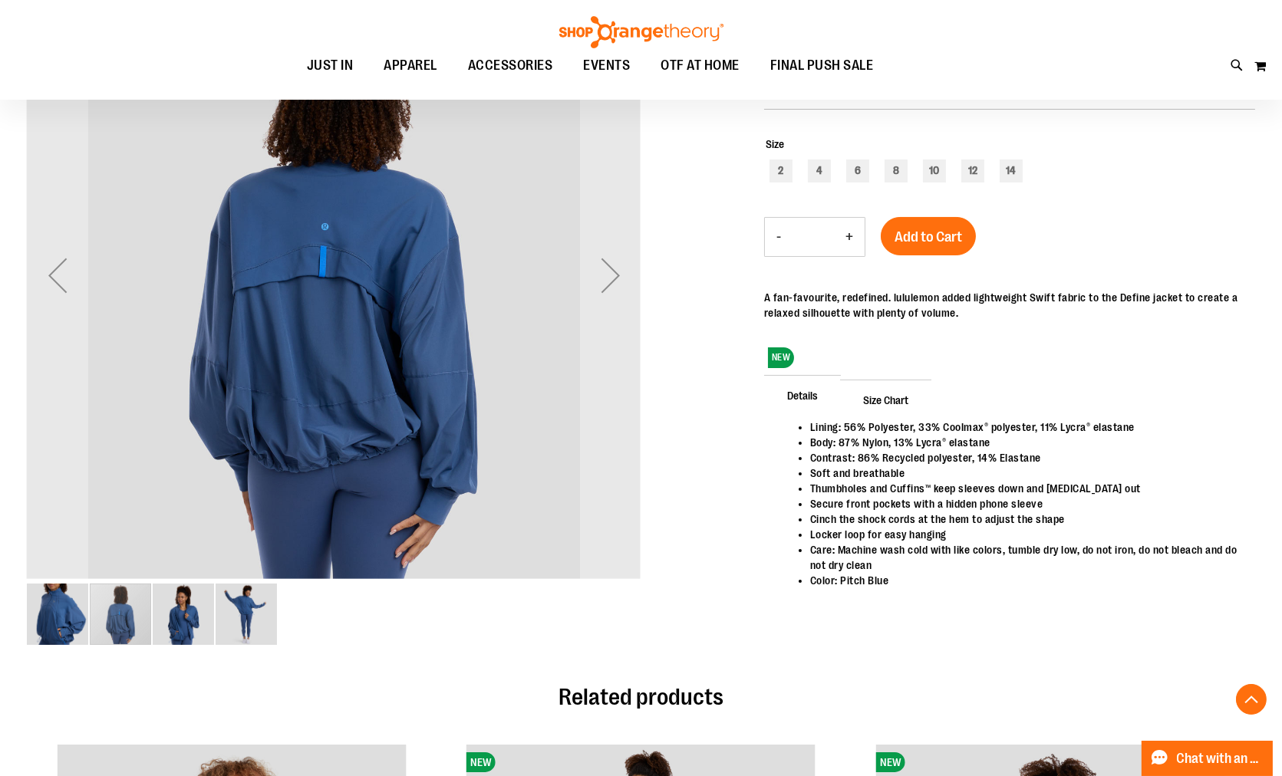
click at [190, 619] on img "image 3 of 4" at bounding box center [183, 614] width 61 height 61
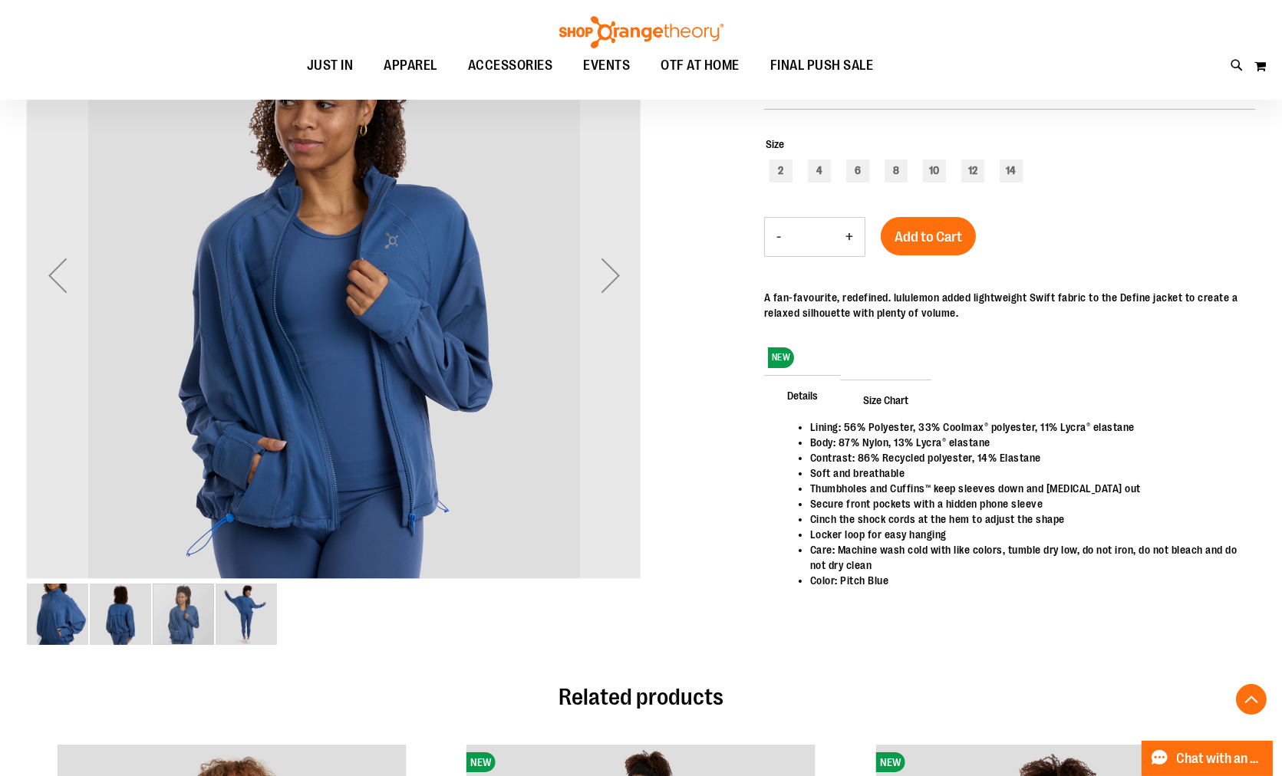
click at [275, 627] on img "image 4 of 4" at bounding box center [246, 614] width 61 height 61
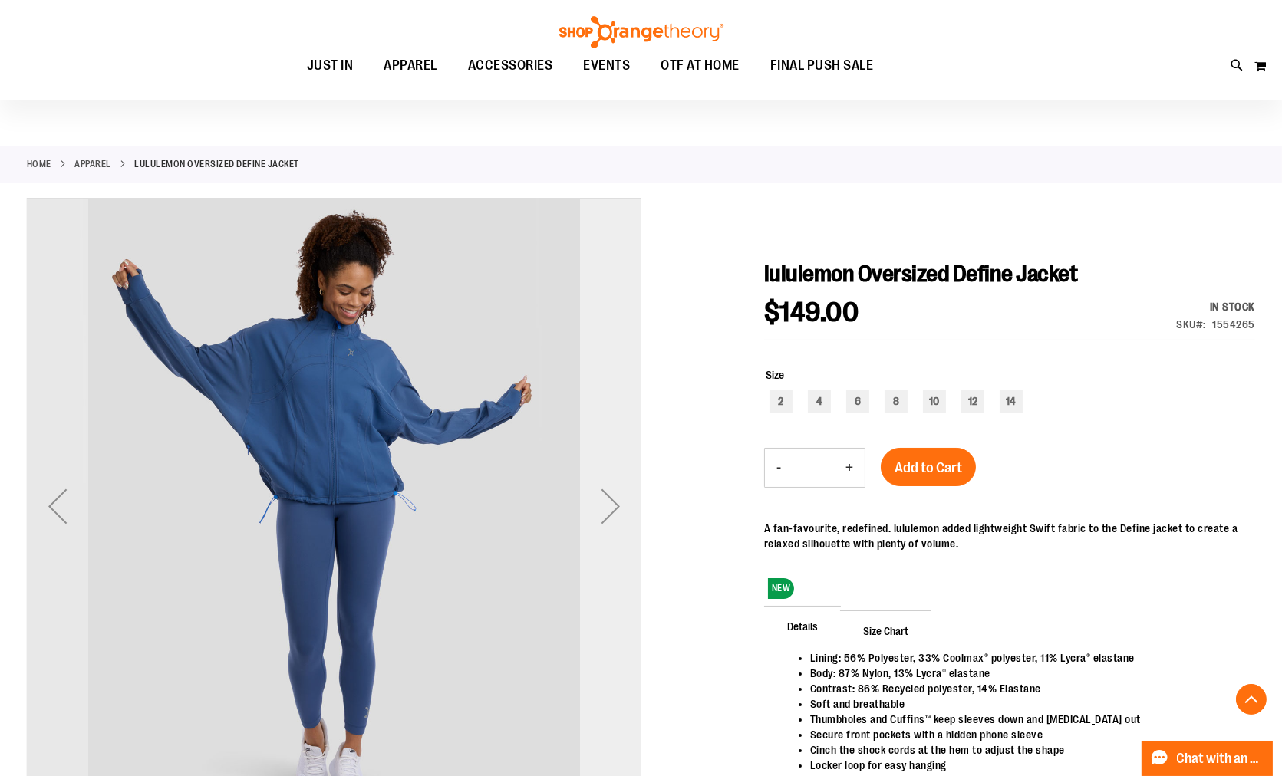
scroll to position [0, 0]
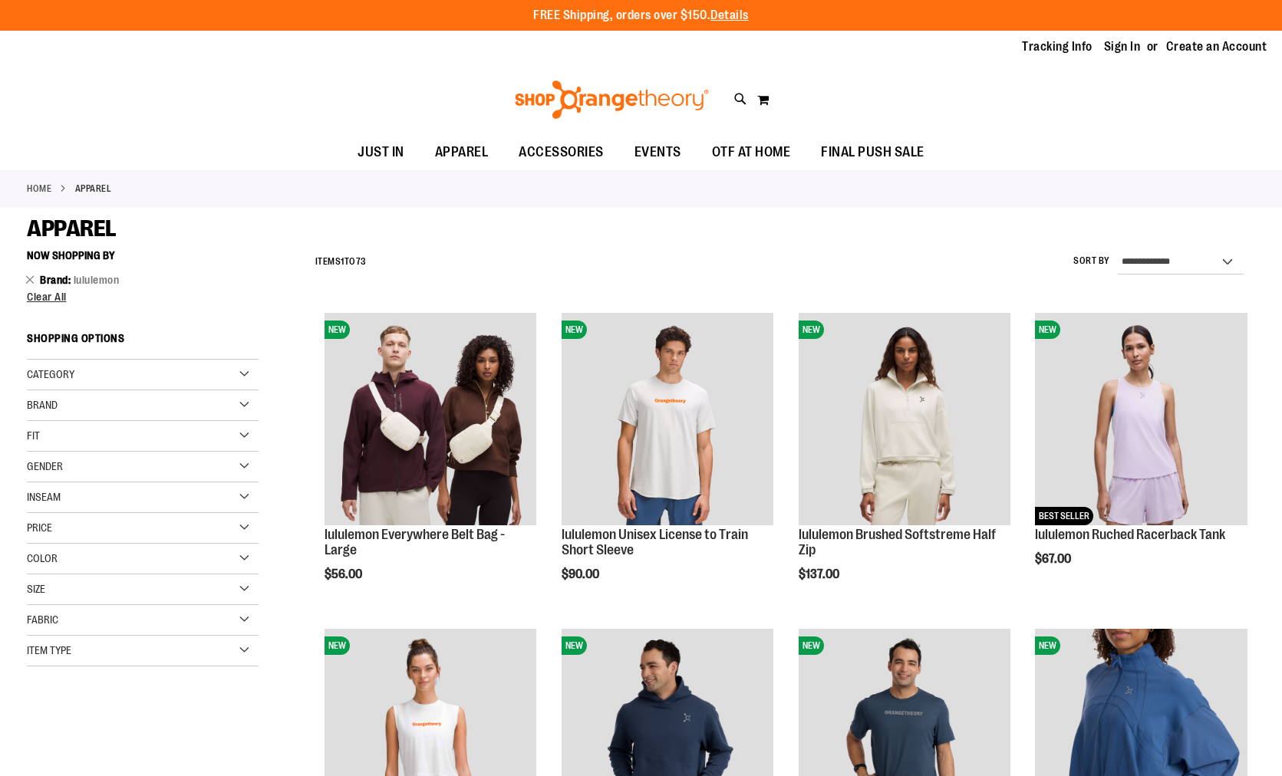
scroll to position [296, 0]
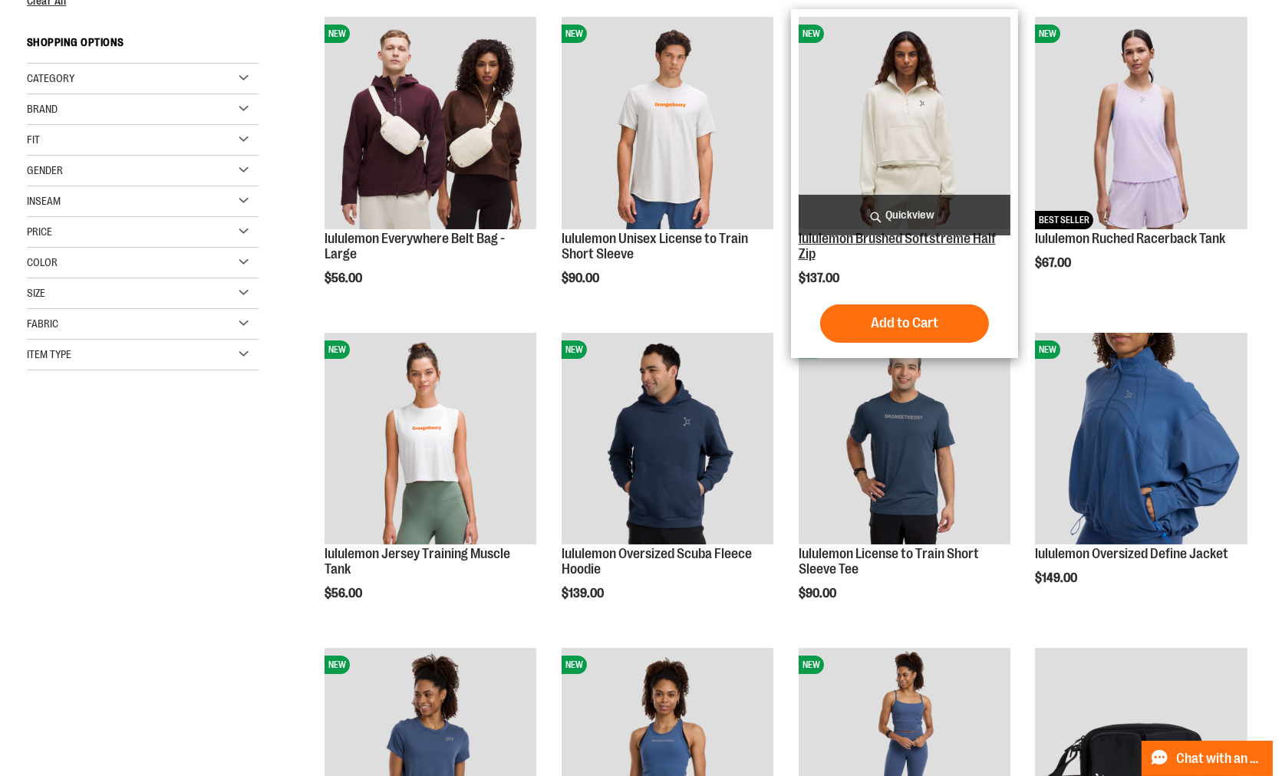
type input "**********"
click at [955, 240] on link "lululemon Brushed Softstreme Half Zip" at bounding box center [896, 246] width 197 height 31
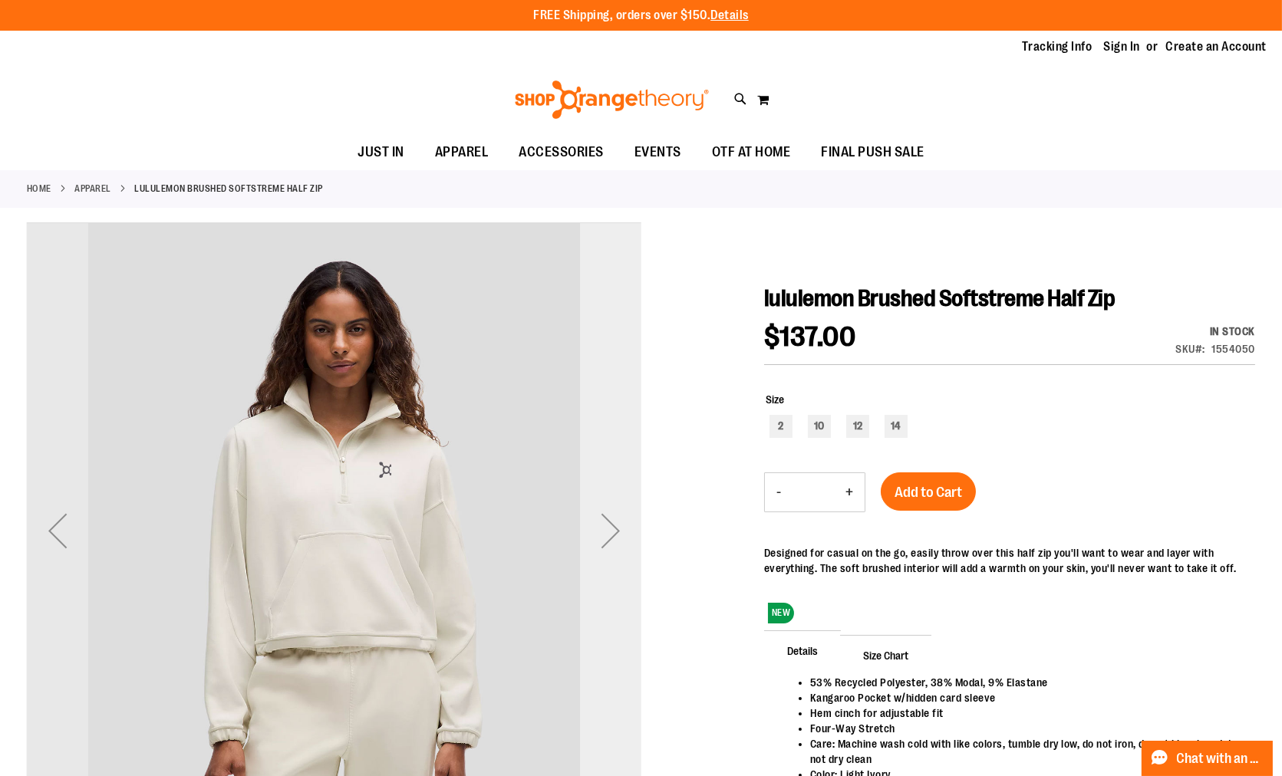
type input "**********"
click at [594, 549] on div "Next" at bounding box center [610, 530] width 61 height 61
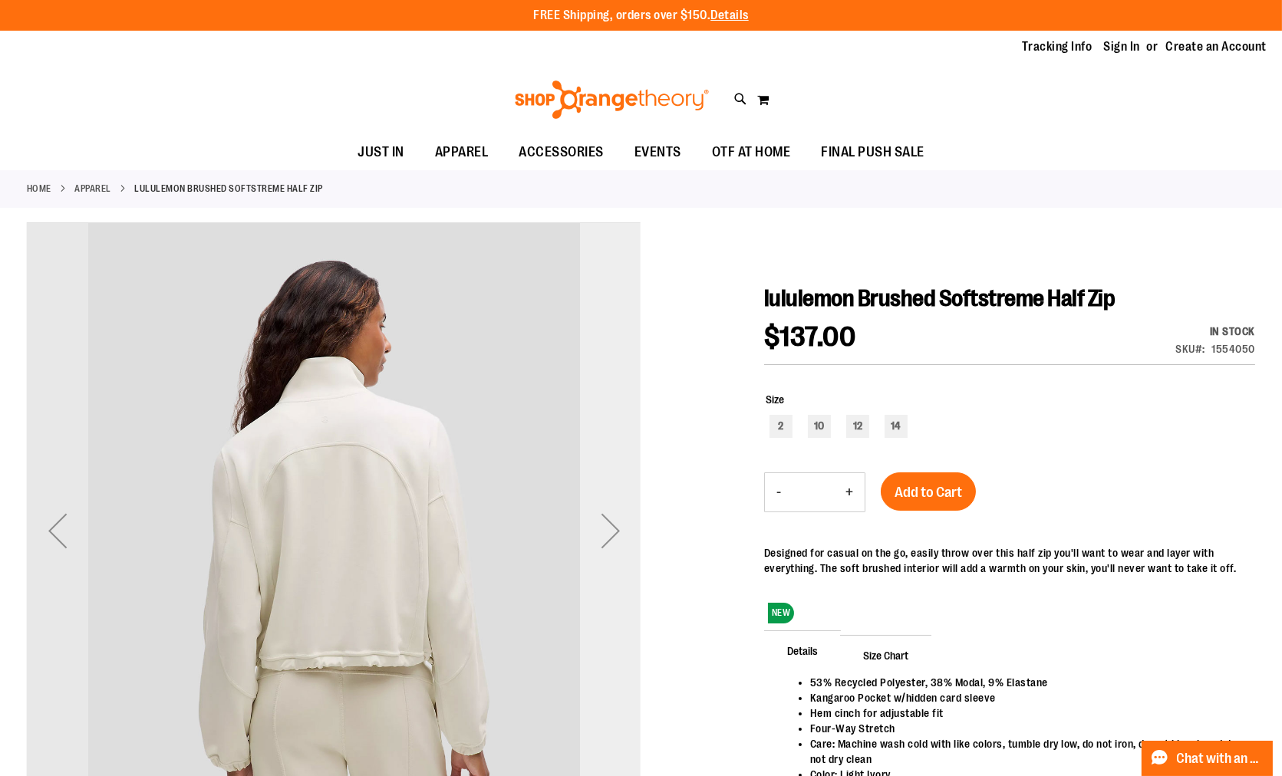
click at [598, 548] on div "Next" at bounding box center [610, 530] width 61 height 61
